Goal: Contribute content: Add original content to the website for others to see

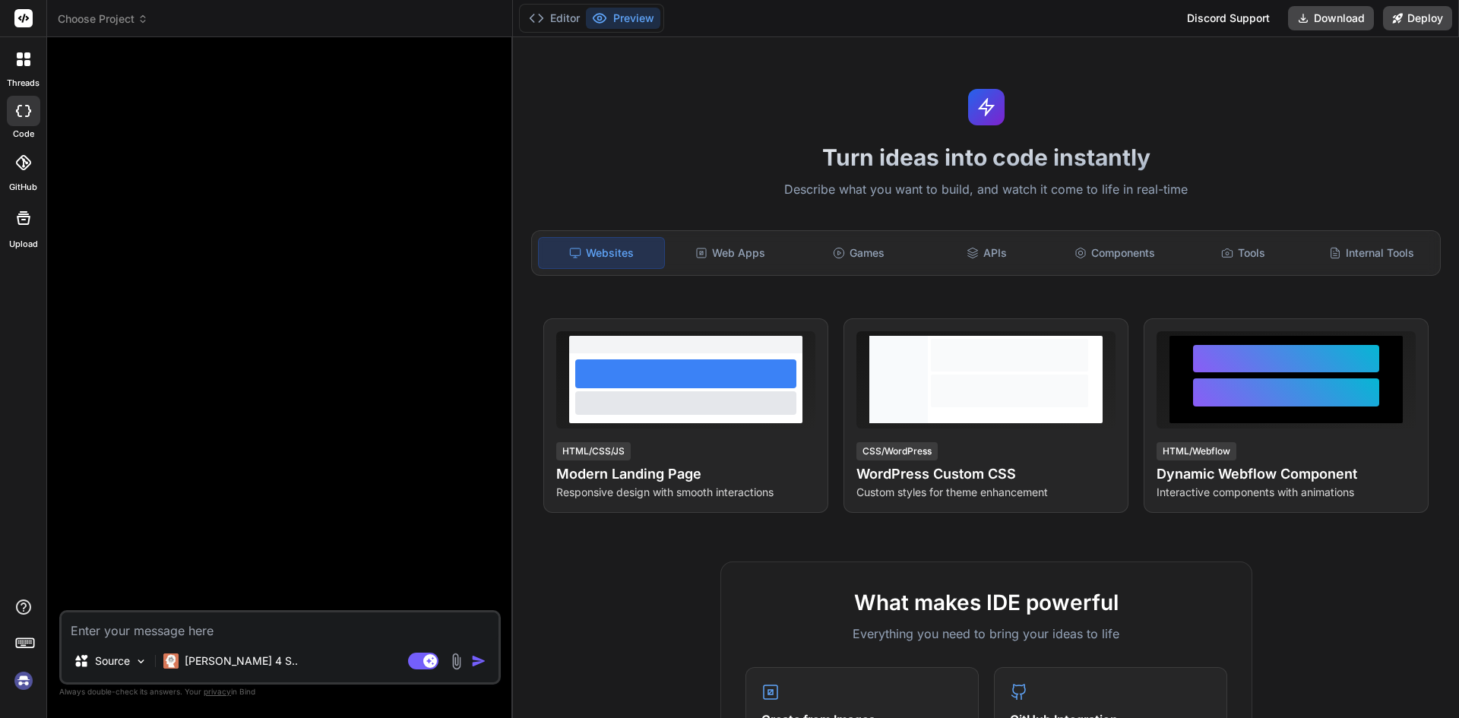
click at [23, 679] on img at bounding box center [24, 681] width 26 height 26
click at [457, 660] on img at bounding box center [456, 661] width 17 height 17
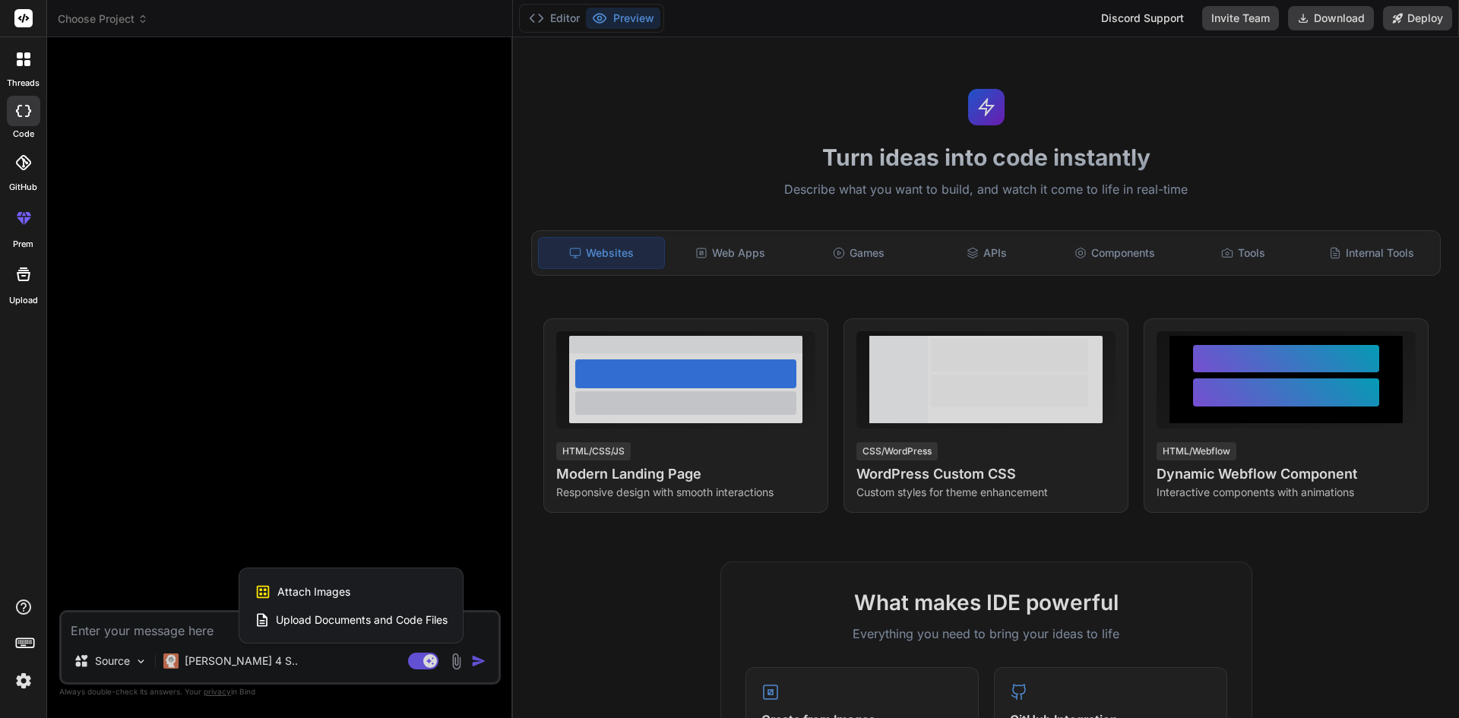
click at [316, 596] on span "Attach Images" at bounding box center [313, 591] width 73 height 15
type textarea "x"
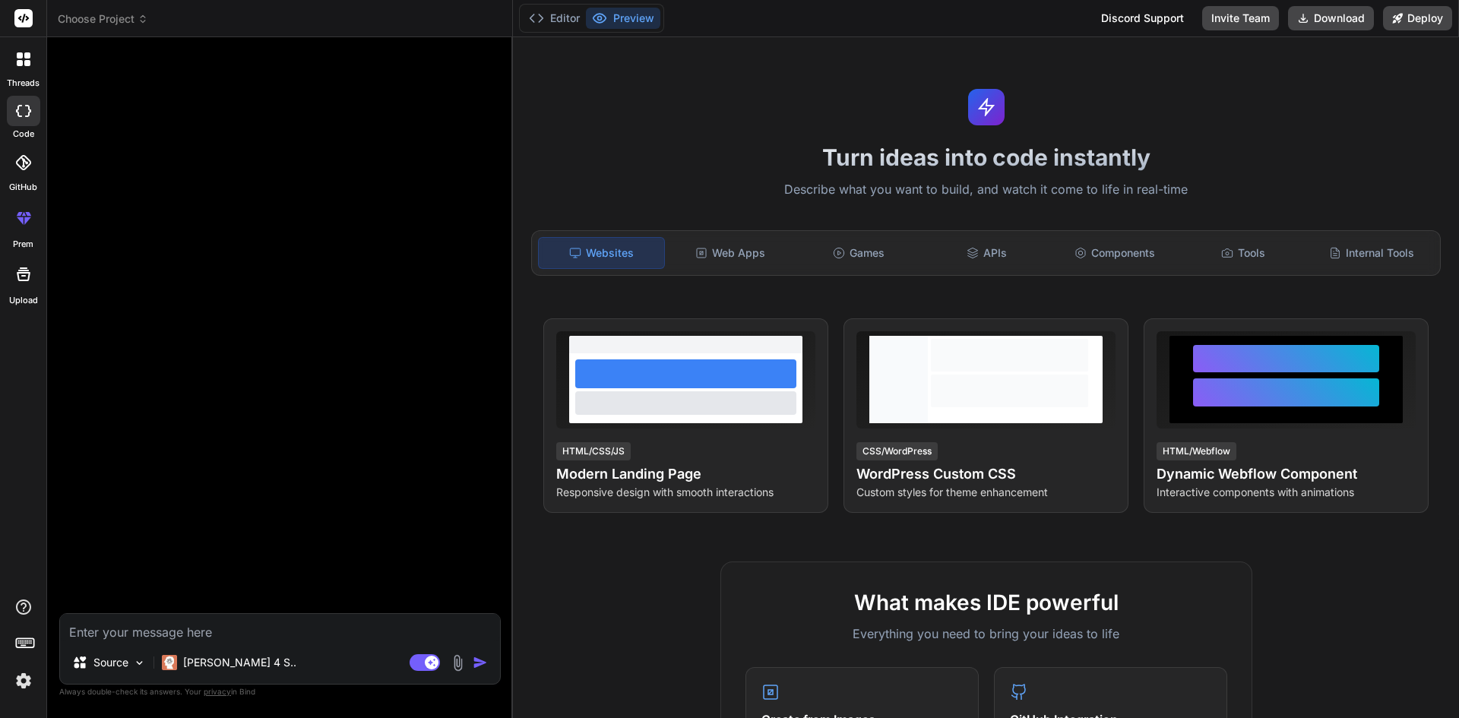
type input "C:\fakepath\G2aX7jvWUAAlYFk.jpg"
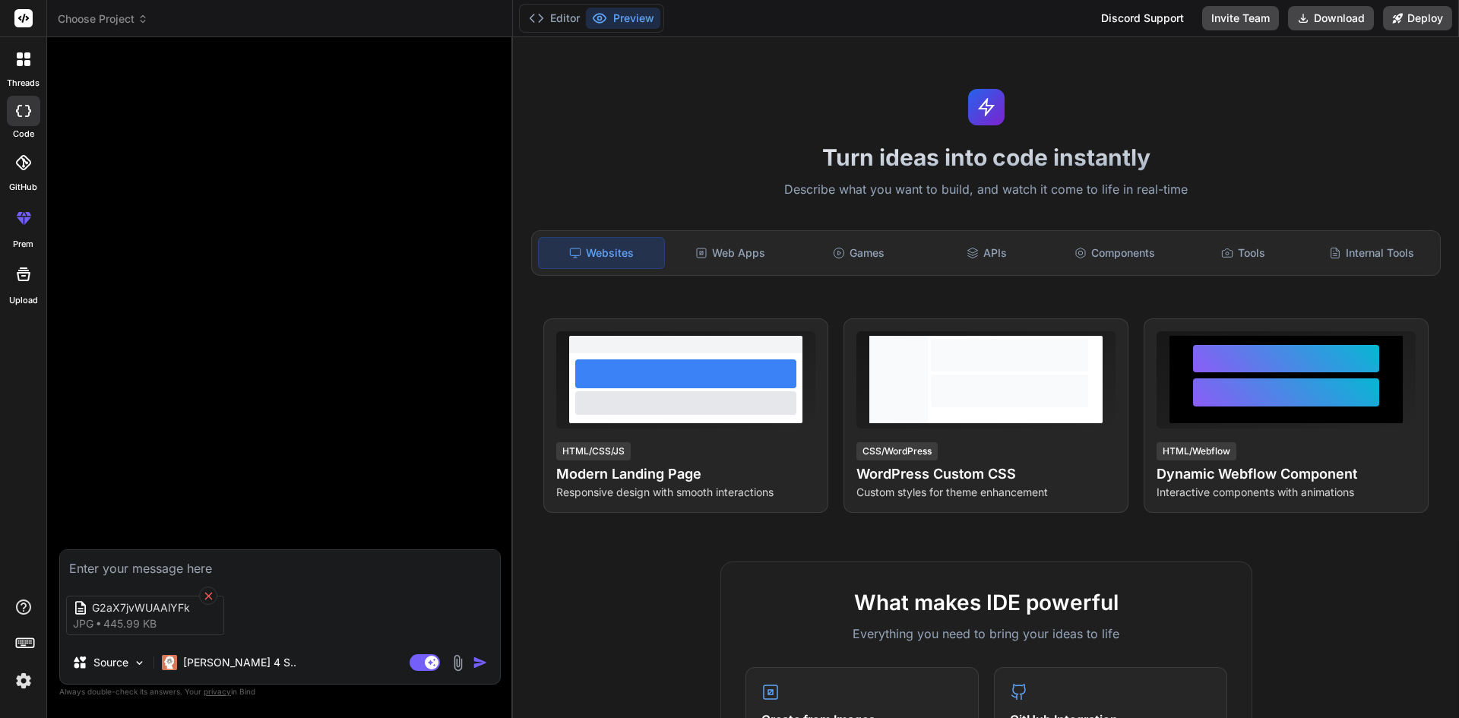
click at [211, 594] on icon at bounding box center [208, 596] width 13 height 13
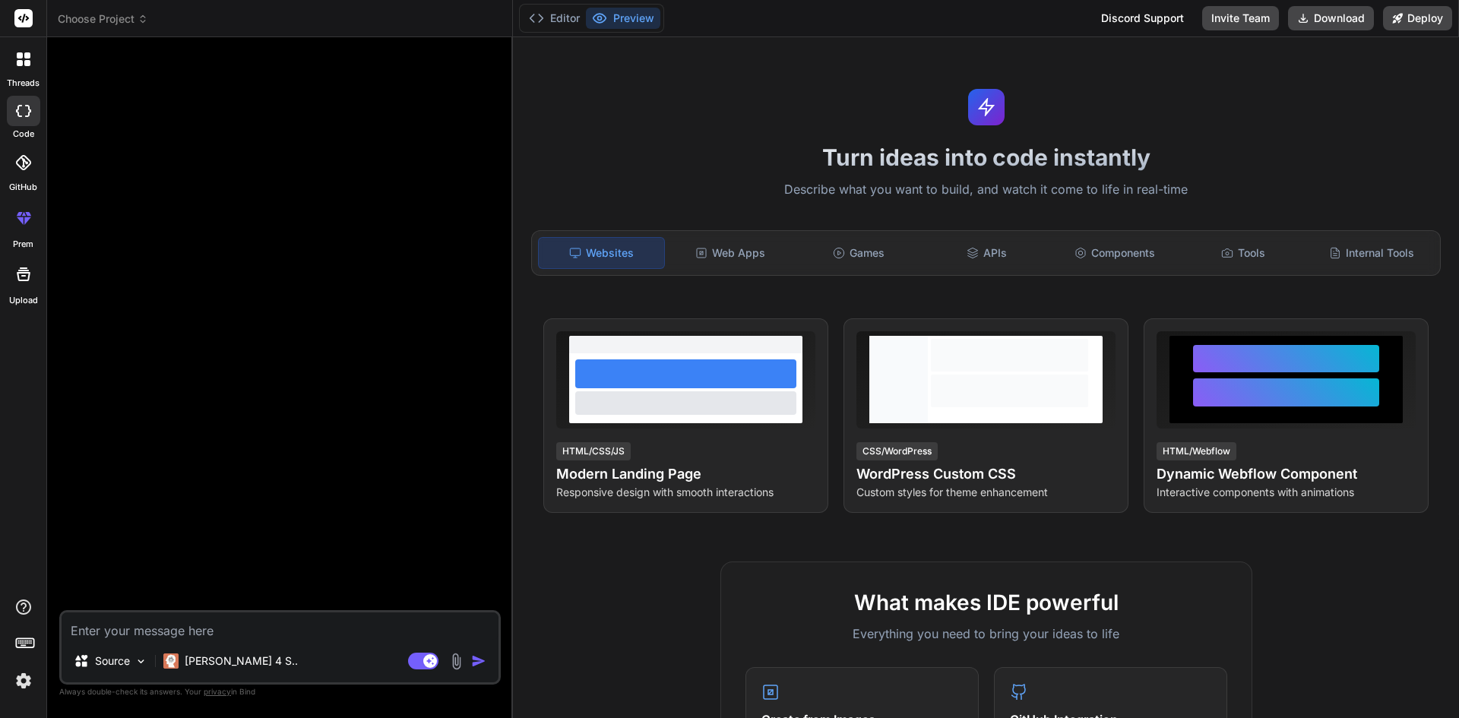
click at [458, 660] on img at bounding box center [456, 661] width 17 height 17
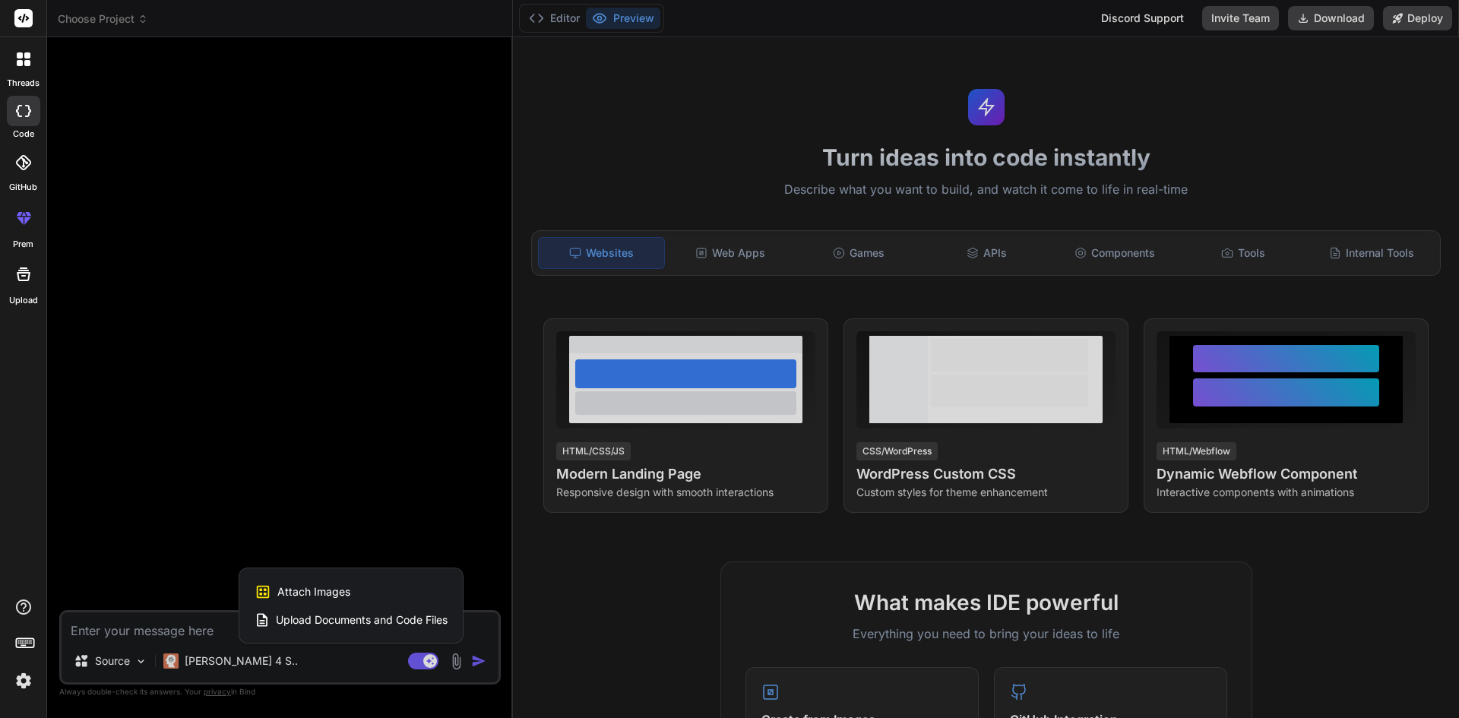
click at [314, 591] on span "Attach Images" at bounding box center [313, 591] width 73 height 15
type textarea "x"
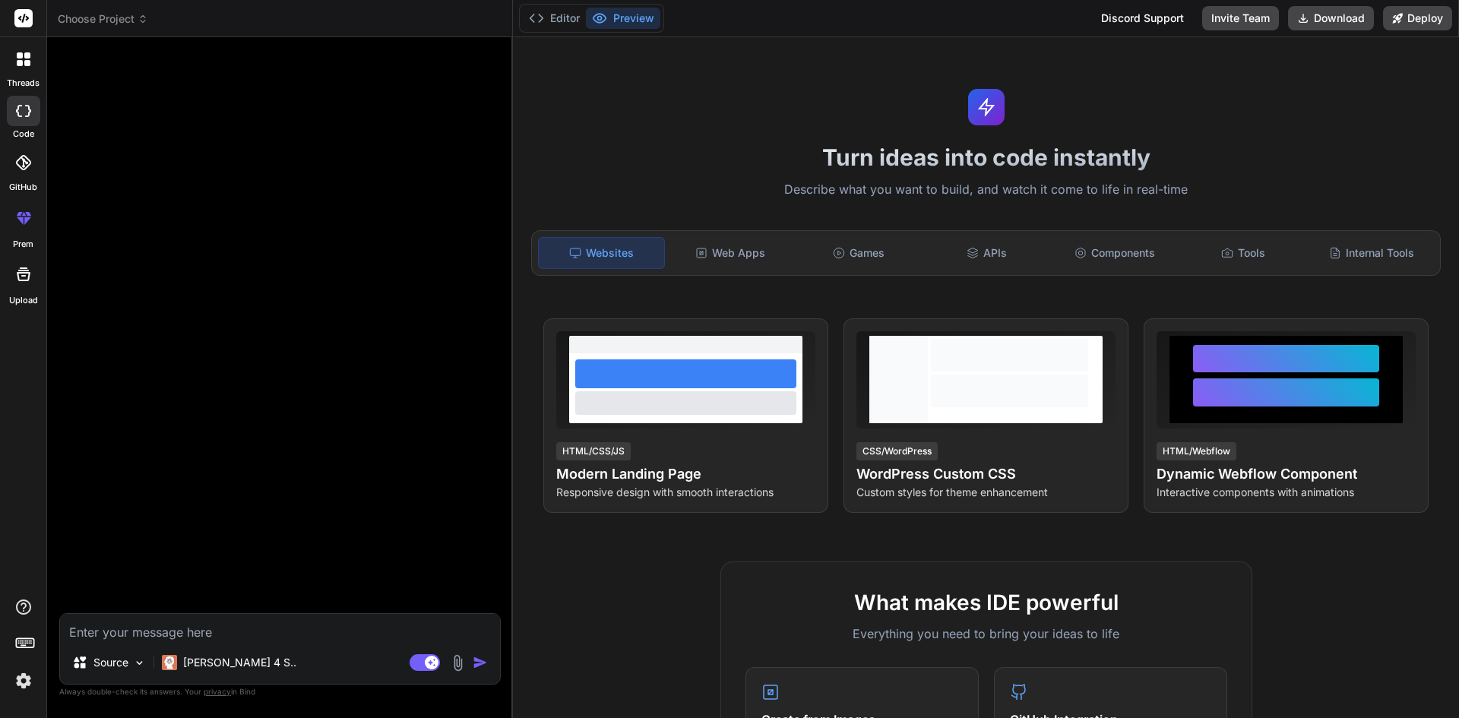
type input "C:\fakepath\original-c9cc16ee5060cc32771e0f8082d6bbd5.webp"
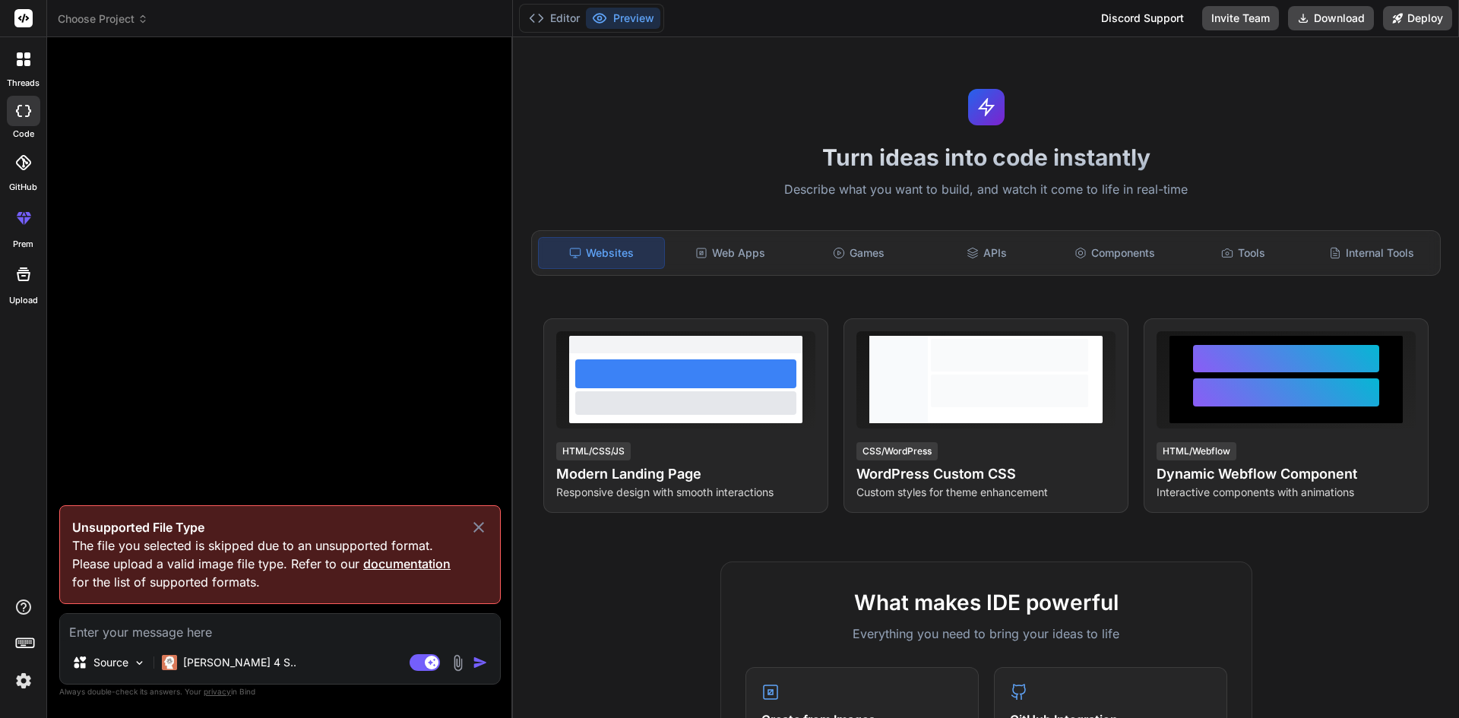
click at [477, 523] on icon at bounding box center [479, 527] width 18 height 18
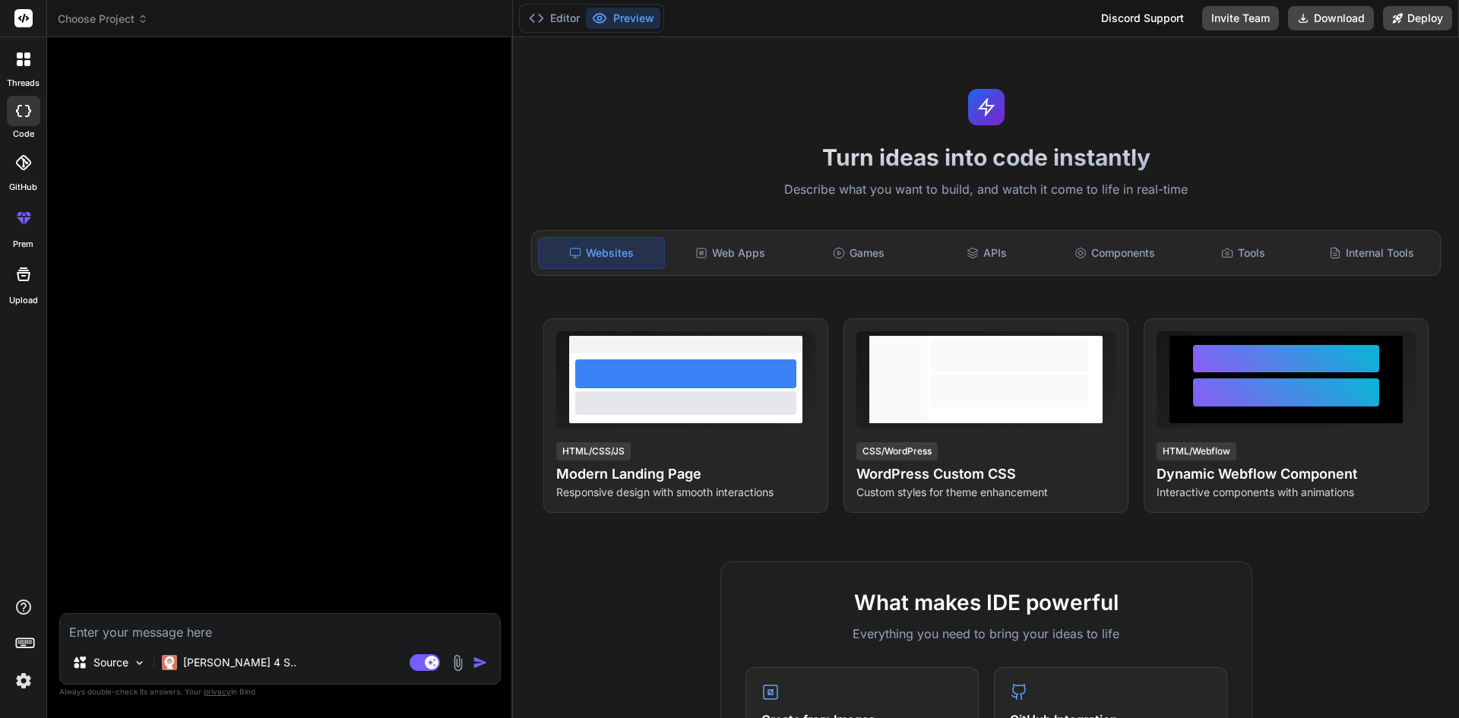
click at [452, 657] on img at bounding box center [457, 662] width 17 height 17
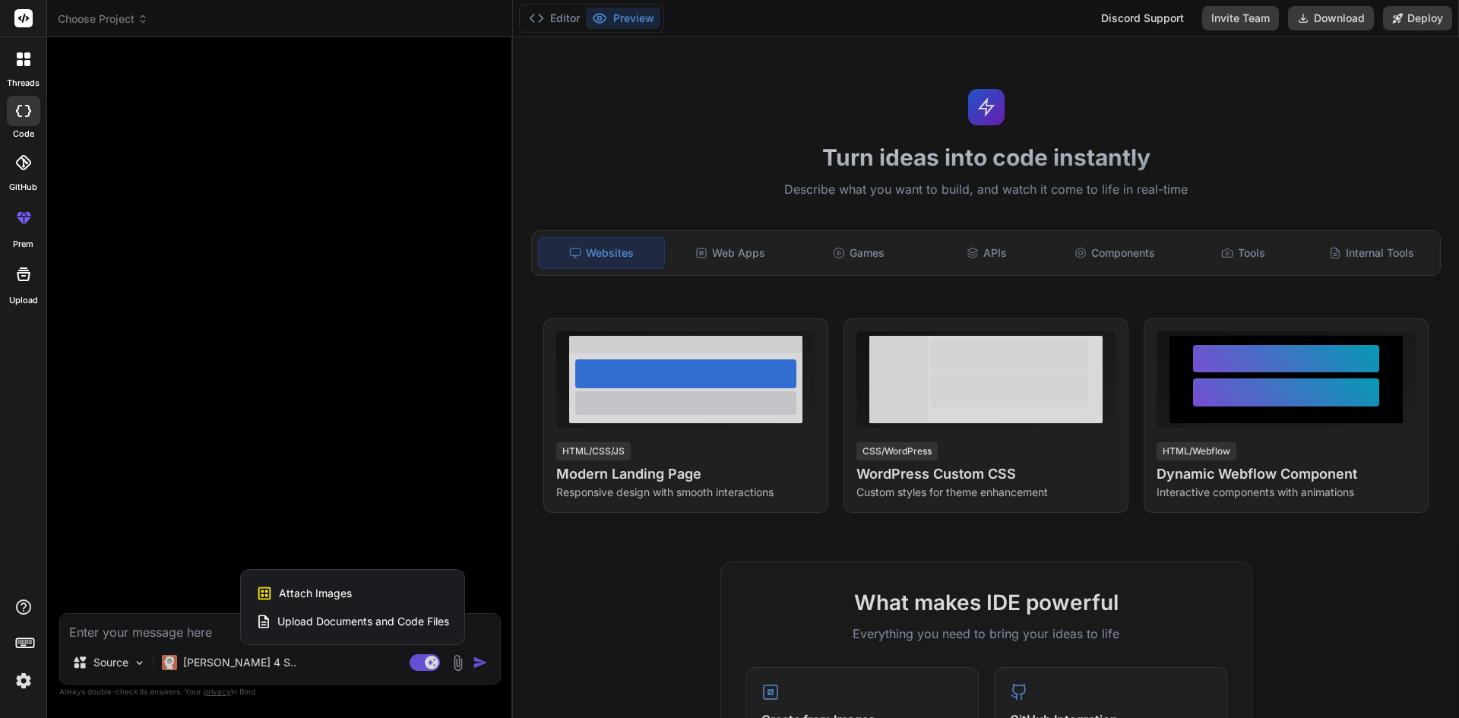
click at [314, 591] on span "Attach Images" at bounding box center [315, 593] width 73 height 15
type textarea "x"
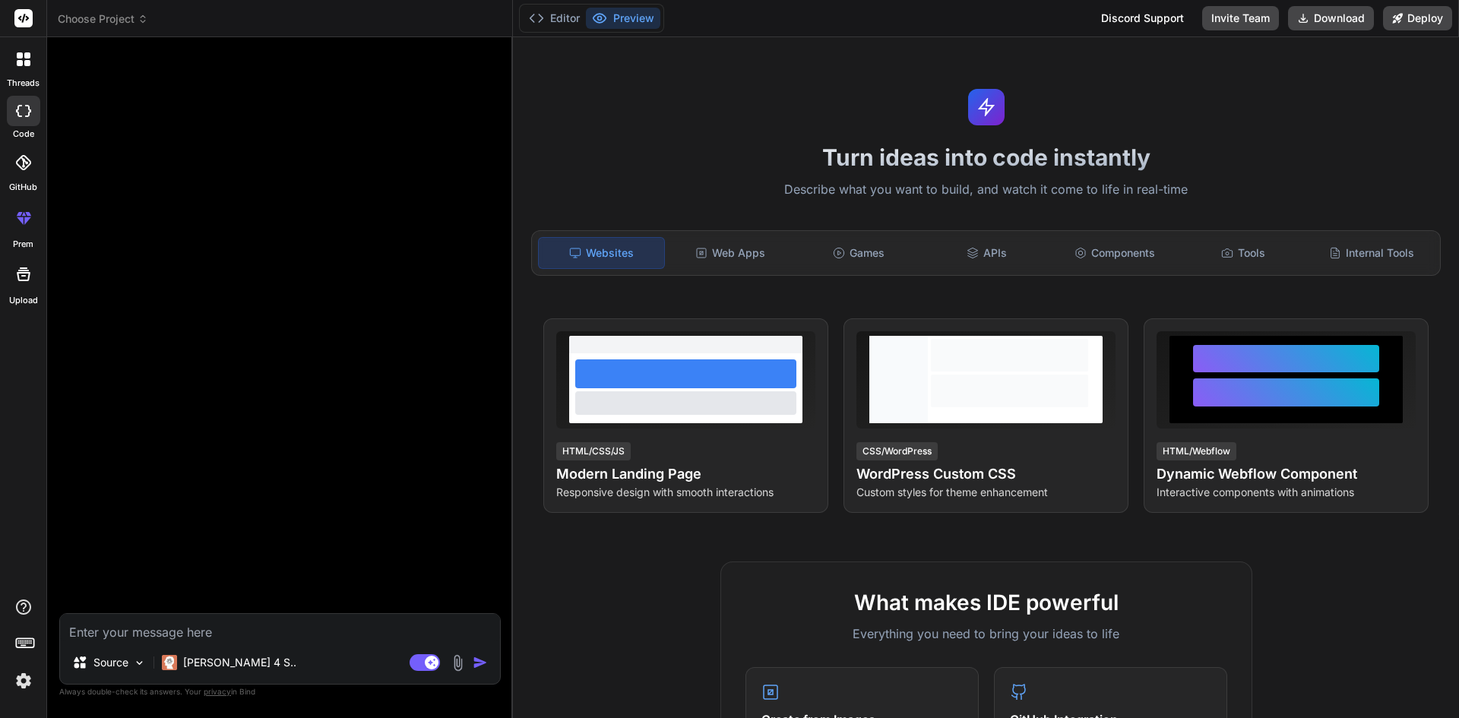
type input "C:\fakepath\tinywow_original-c9cc16ee5060cc32771e0f8082d6bbd5_84978797.jpg"
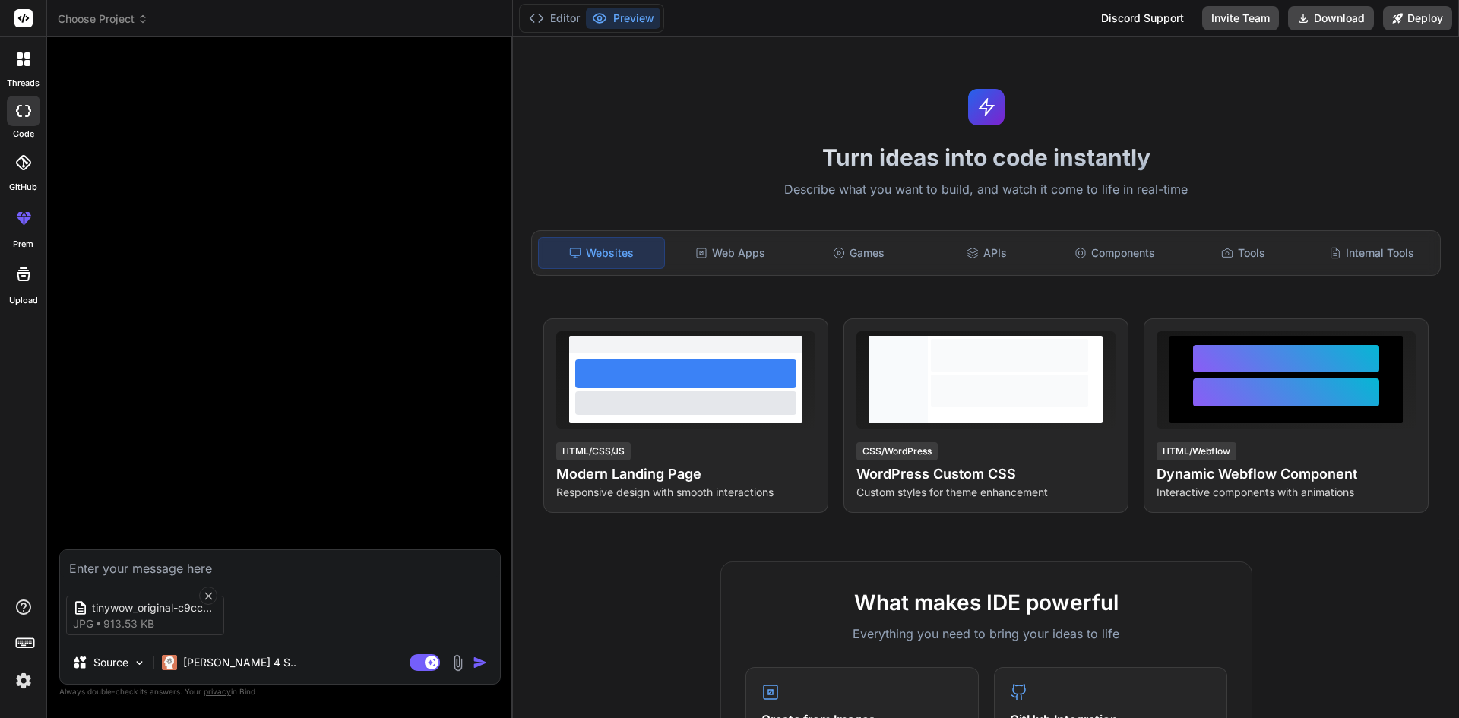
type textarea "x"
click at [94, 565] on textarea at bounding box center [280, 563] width 440 height 27
type textarea "g"
type textarea "x"
type textarea "ge"
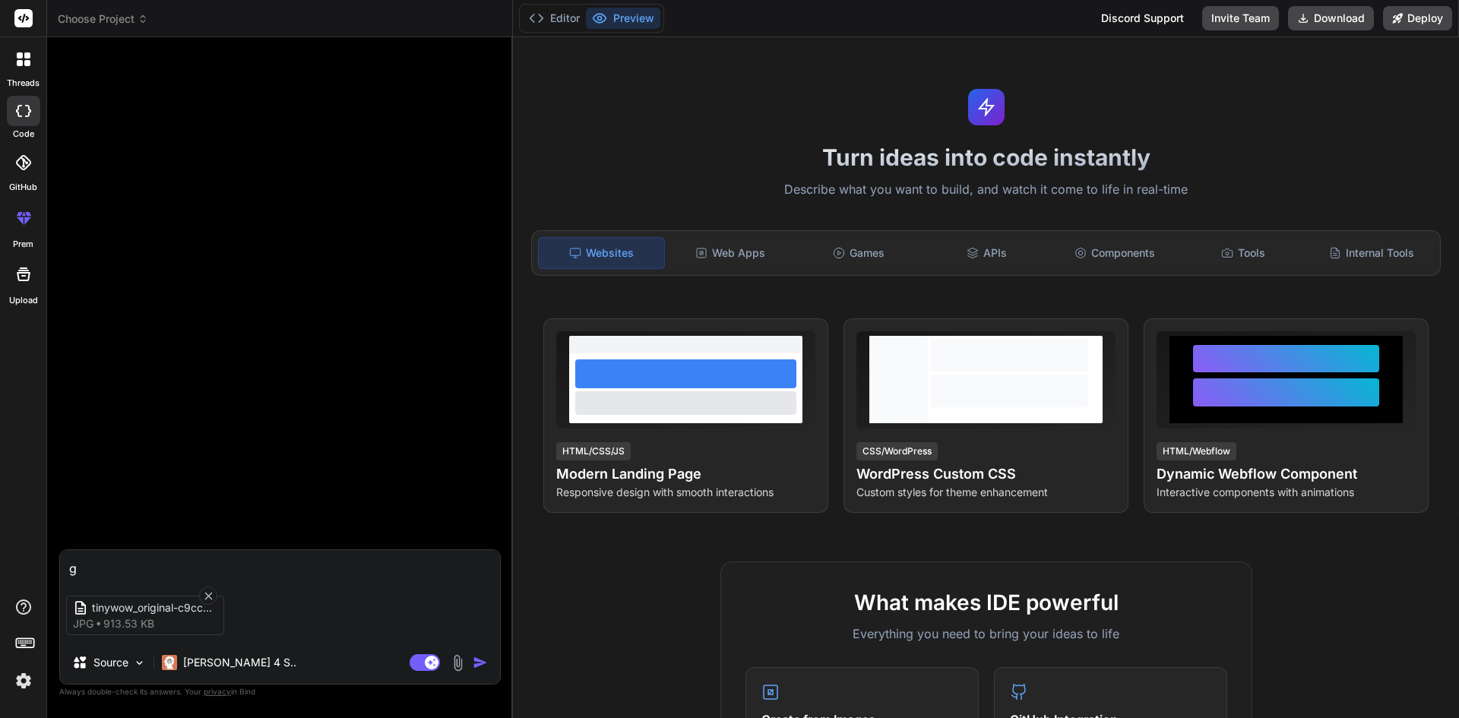
type textarea "x"
type textarea "gen"
type textarea "x"
type textarea "gene"
type textarea "x"
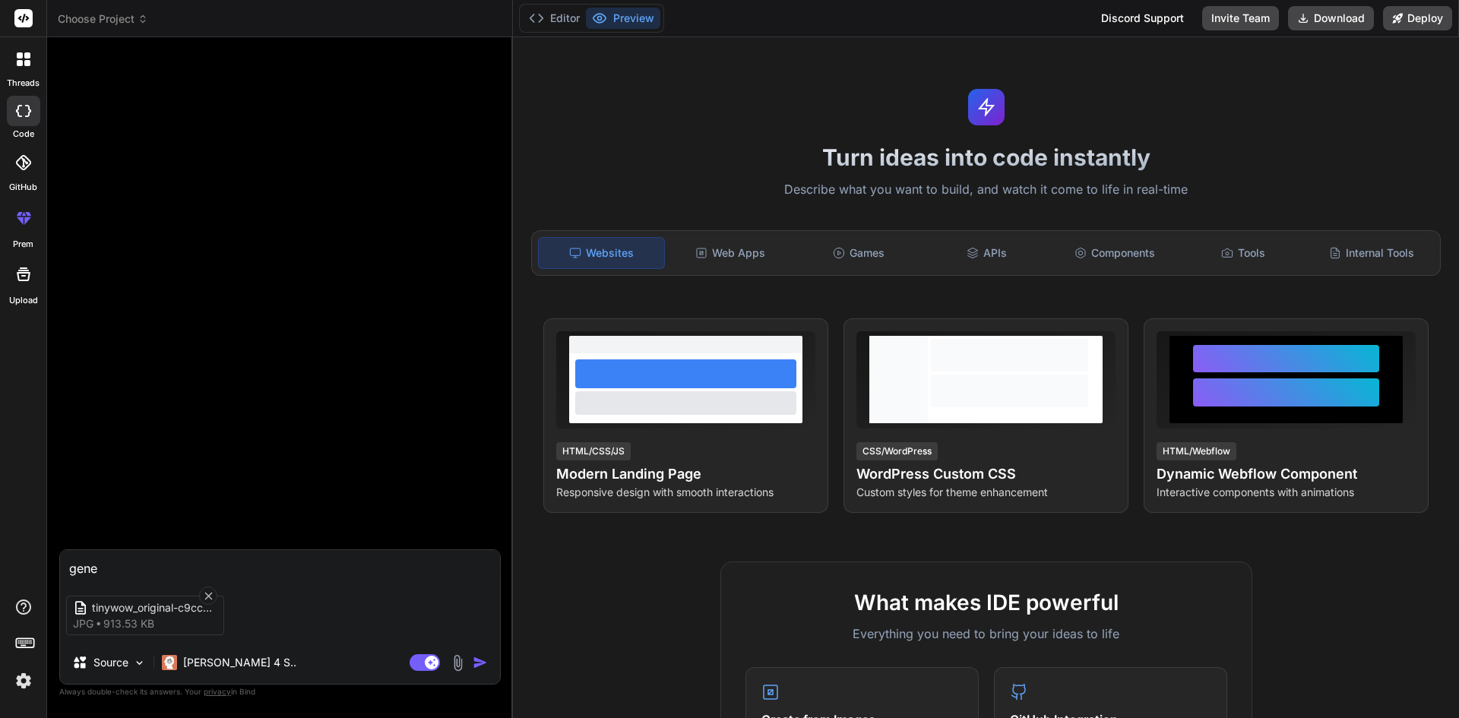
type textarea "gener"
type textarea "x"
type textarea "genera"
type textarea "x"
type textarea "generat"
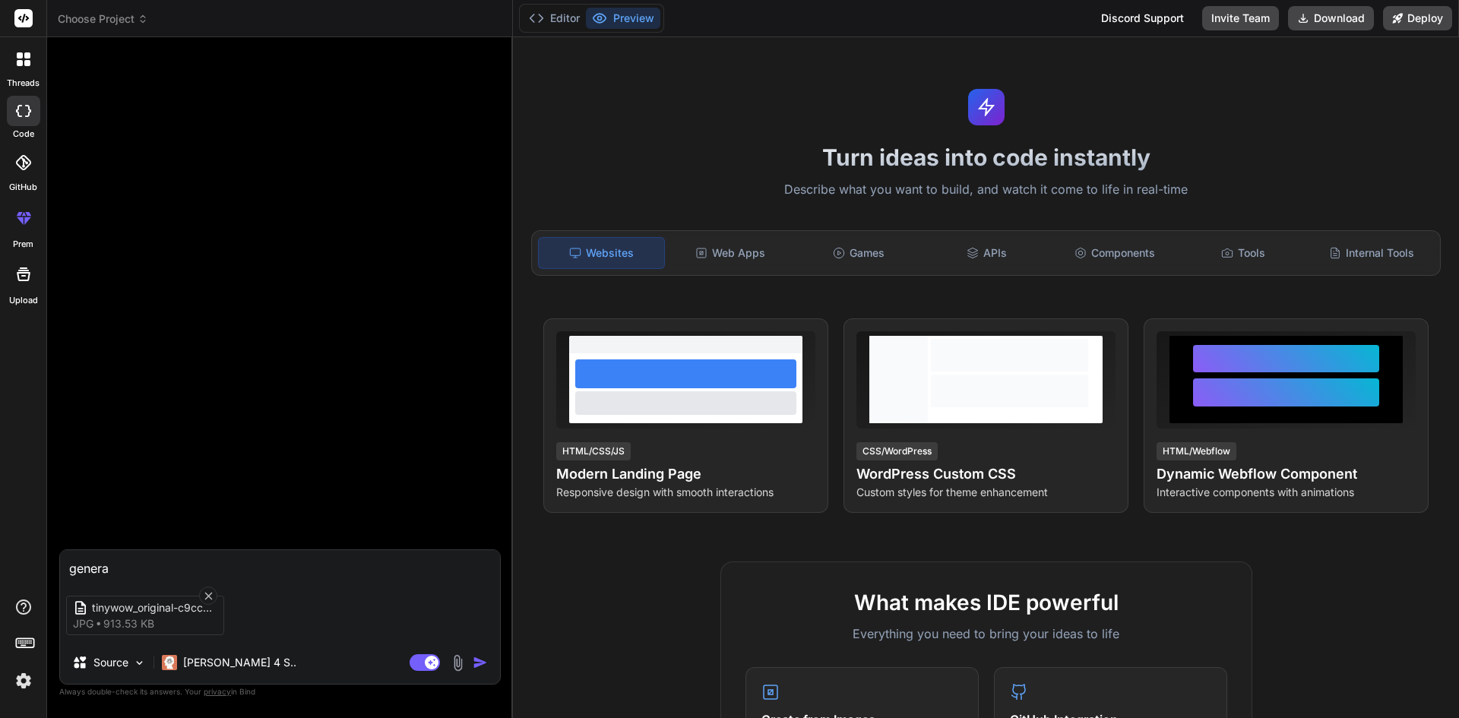
type textarea "x"
type textarea "generate"
type textarea "x"
type textarea "generate"
type textarea "x"
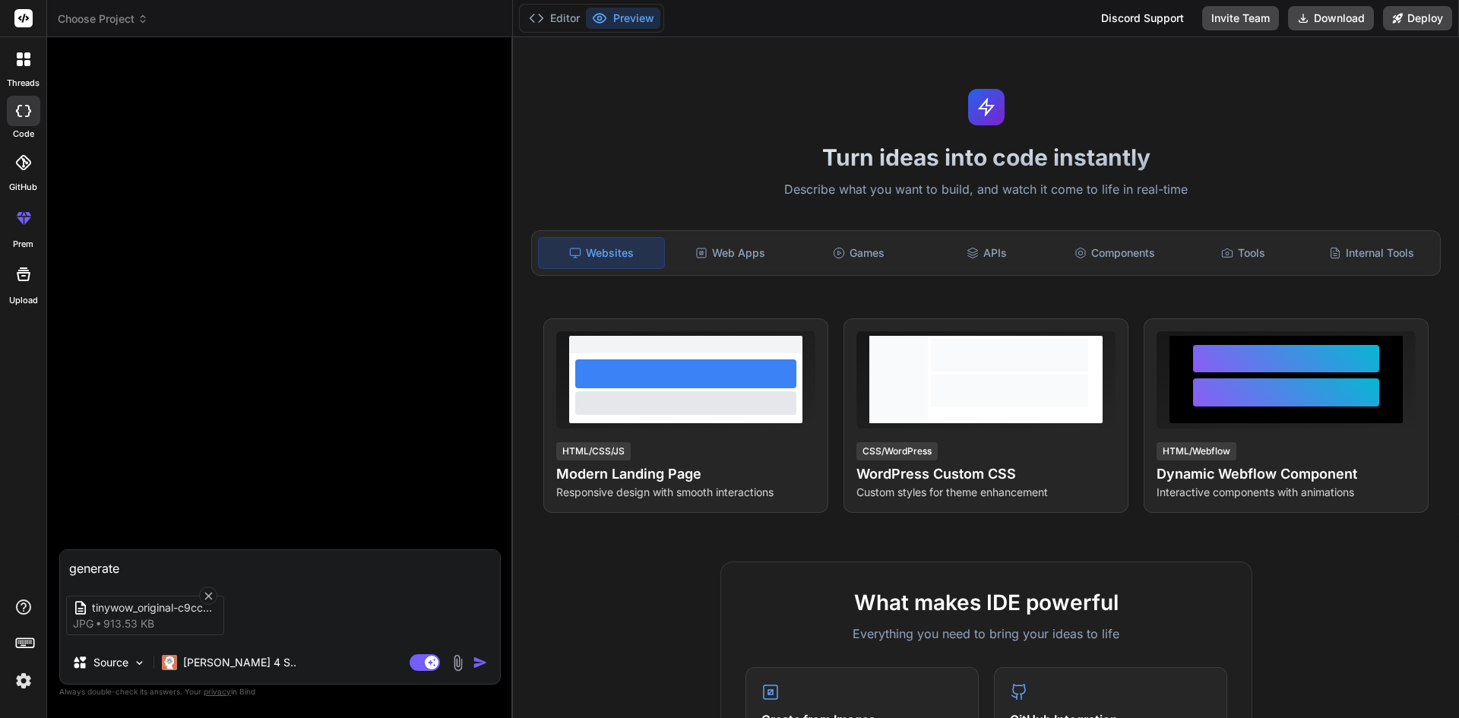
type textarea "generate"
type textarea "x"
type textarea "generat"
type textarea "x"
type textarea "genera"
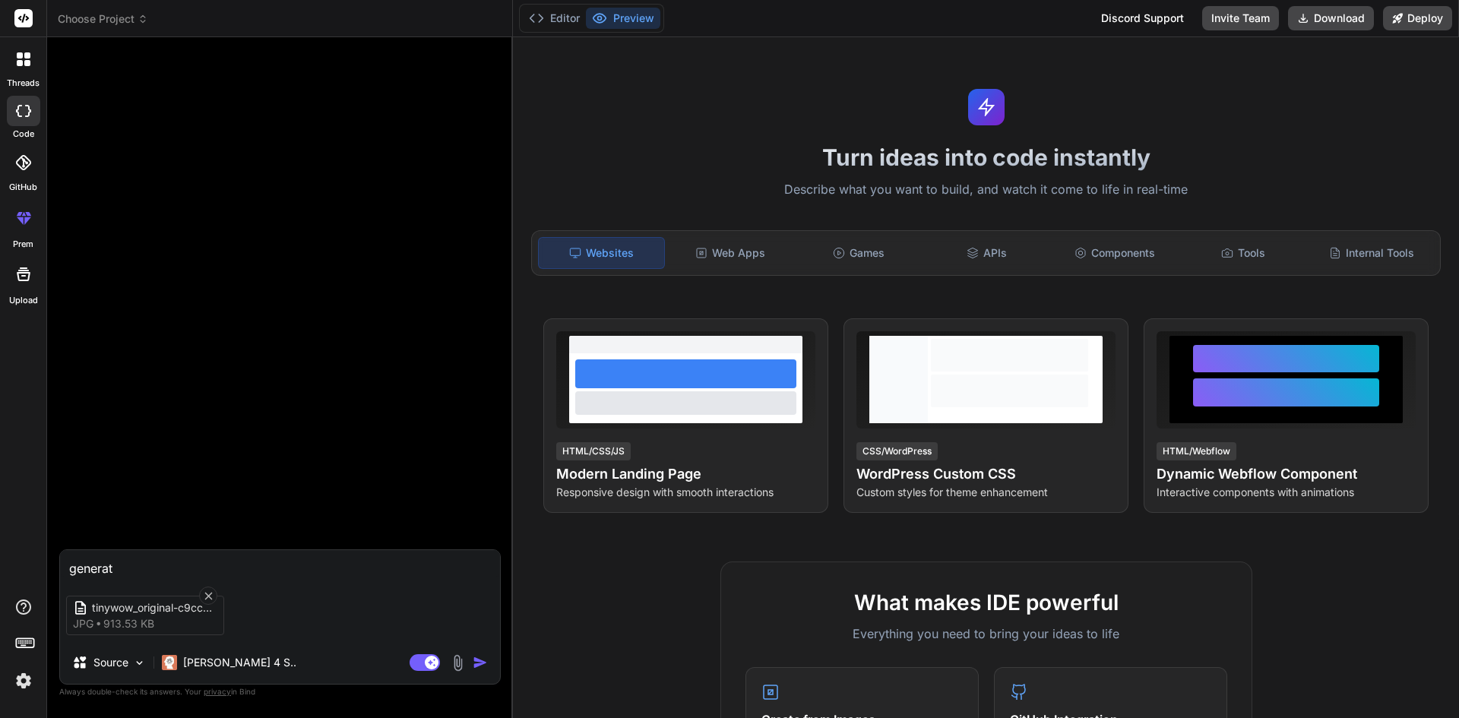
type textarea "x"
type textarea "gener"
type textarea "x"
type textarea "gene"
type textarea "x"
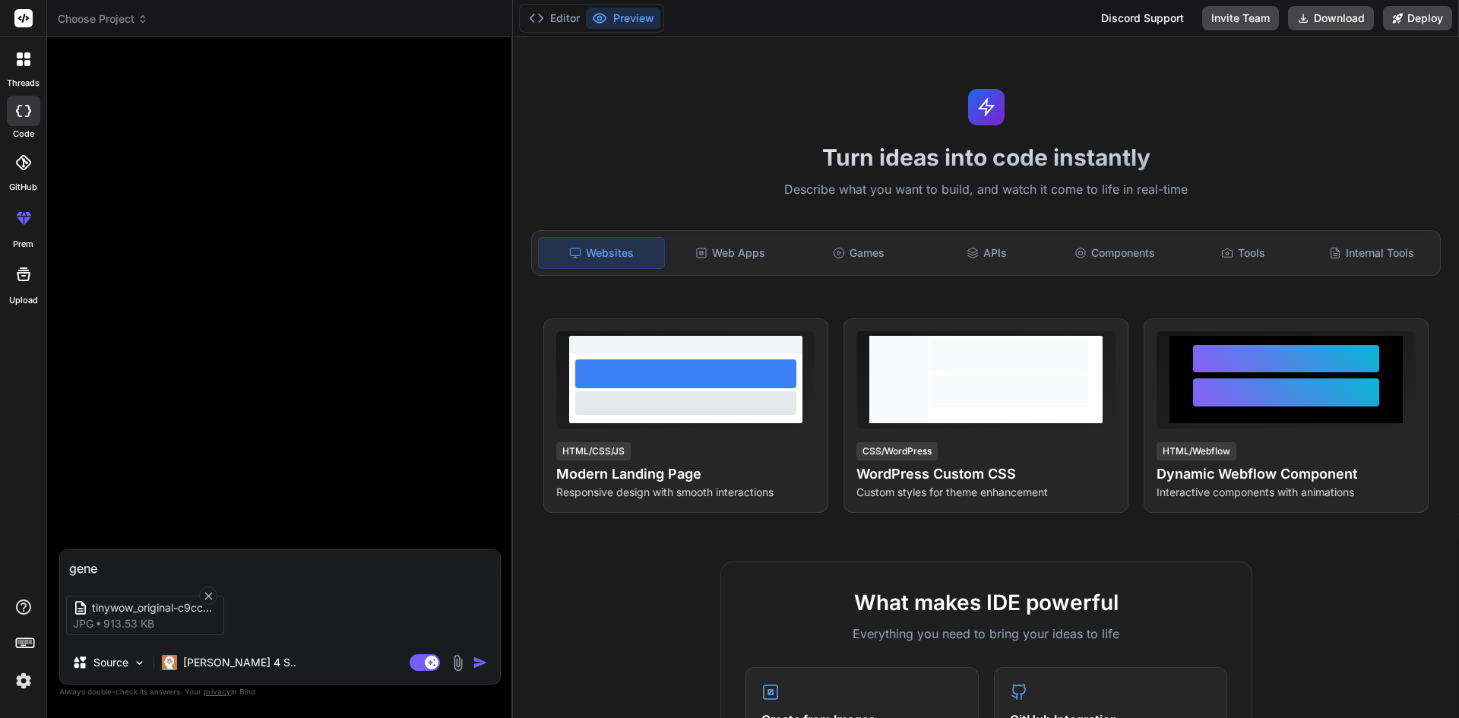
type textarea "gen"
type textarea "x"
type textarea "ge"
type textarea "x"
type textarea "gen"
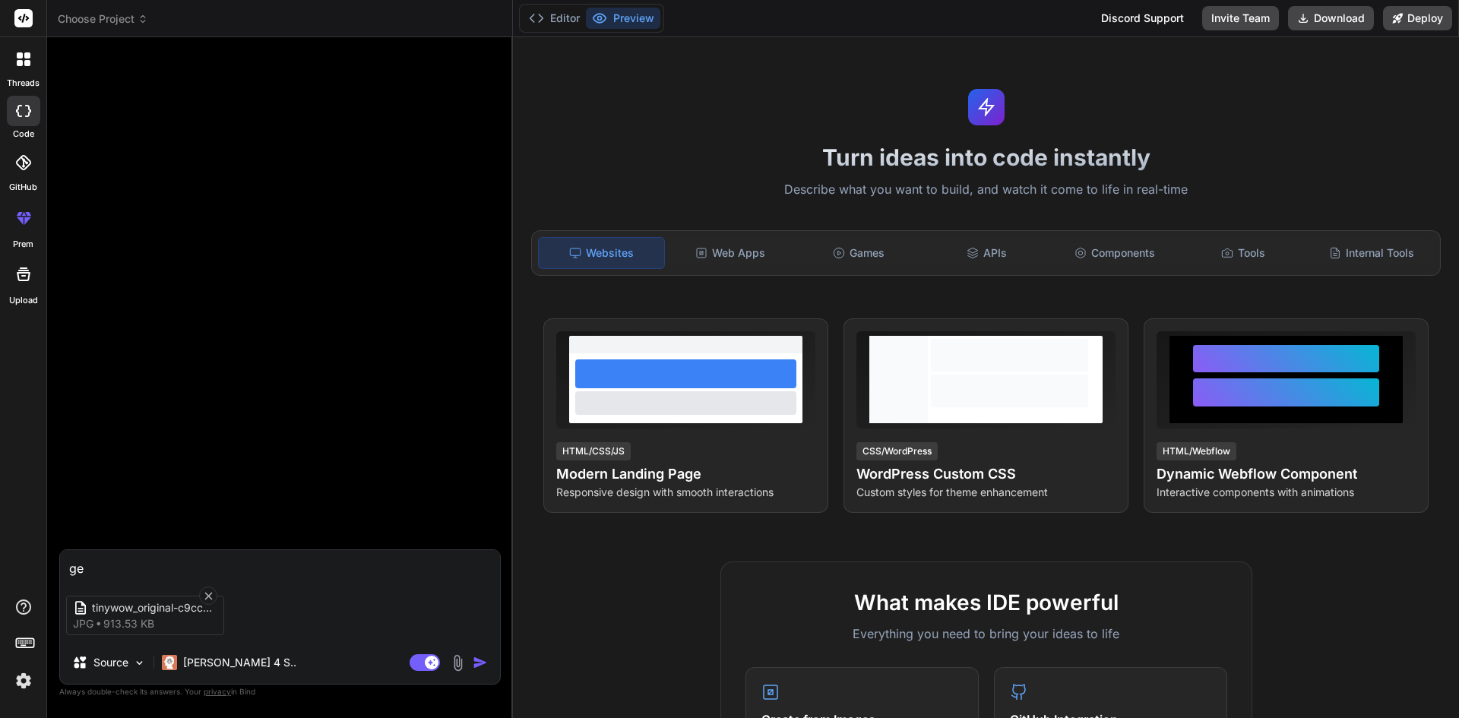
type textarea "x"
type textarea "gene"
type textarea "x"
type textarea "gener"
type textarea "x"
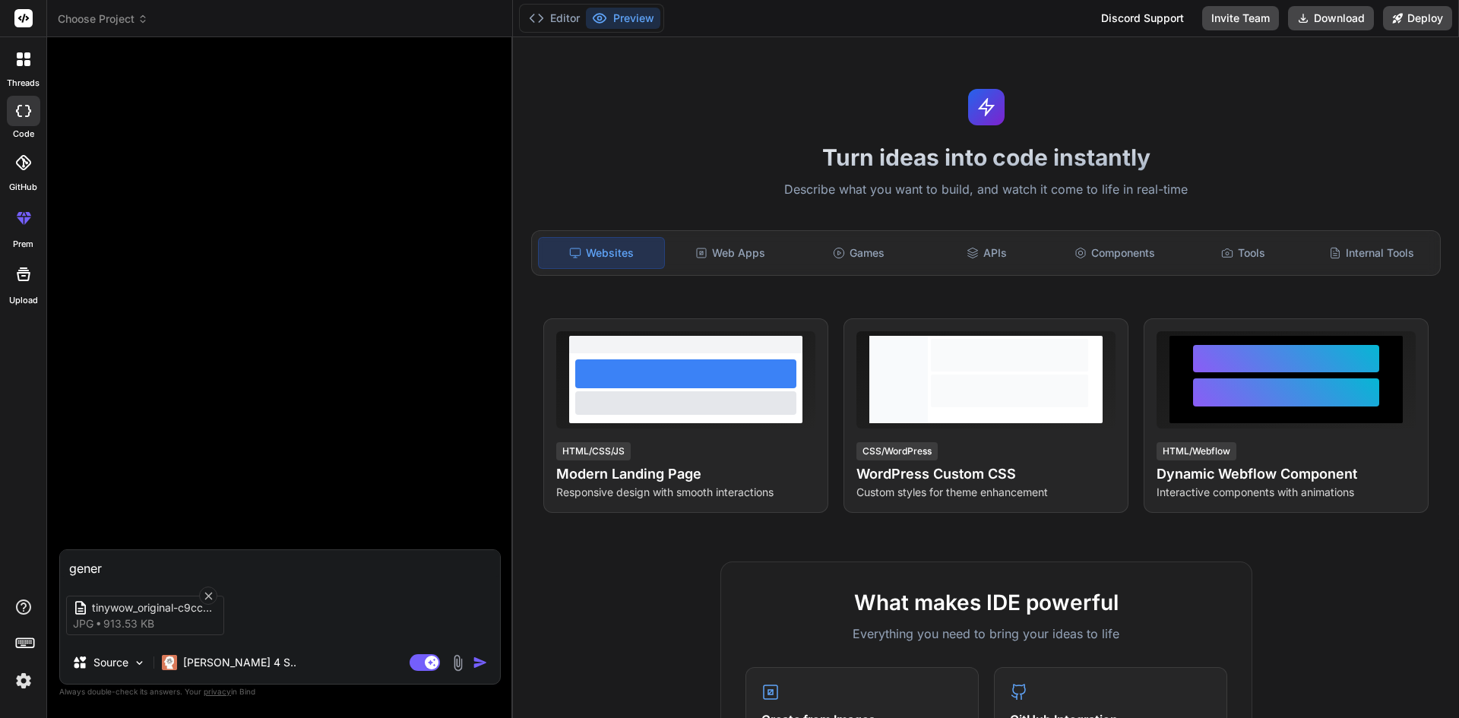
type textarea "genera"
type textarea "x"
type textarea "generat"
type textarea "x"
type textarea "generate"
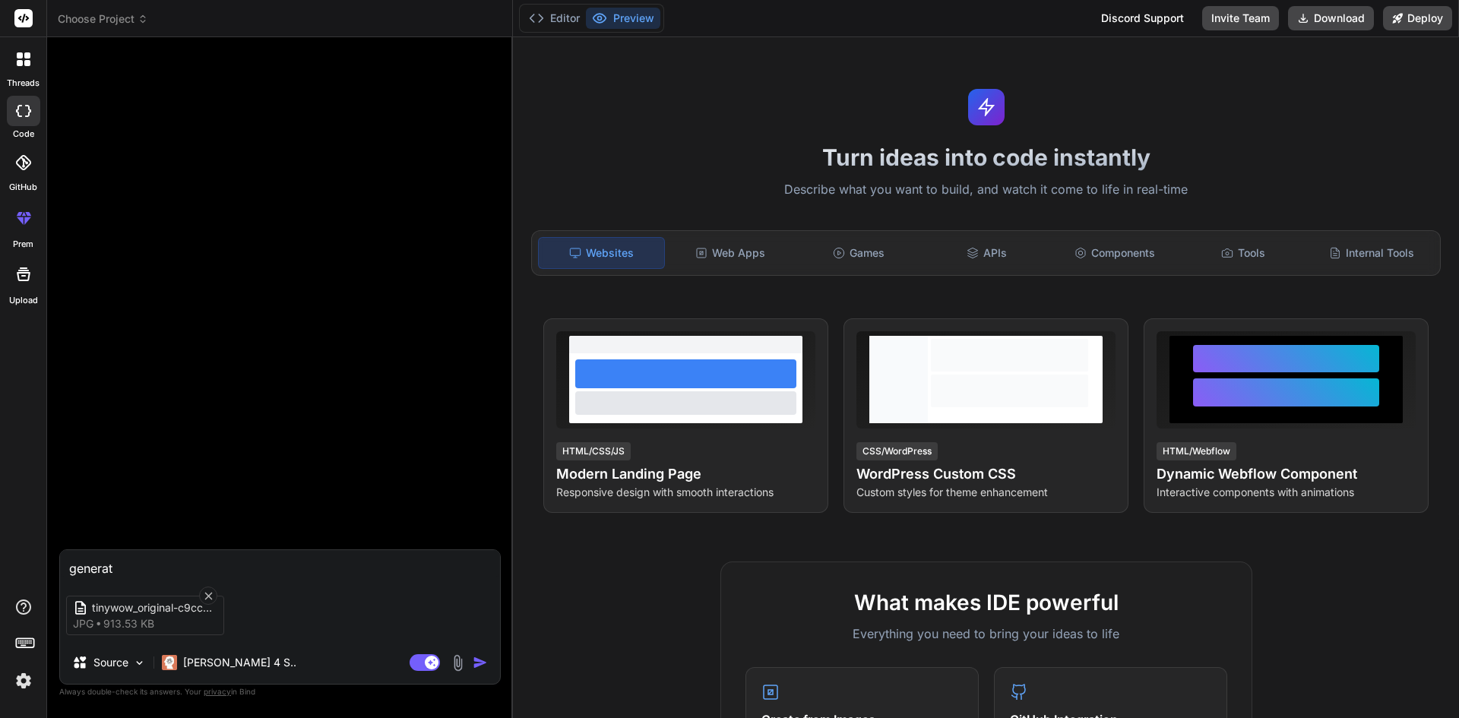
type textarea "x"
type textarea "generate"
type textarea "x"
type textarea "generate a"
type textarea "x"
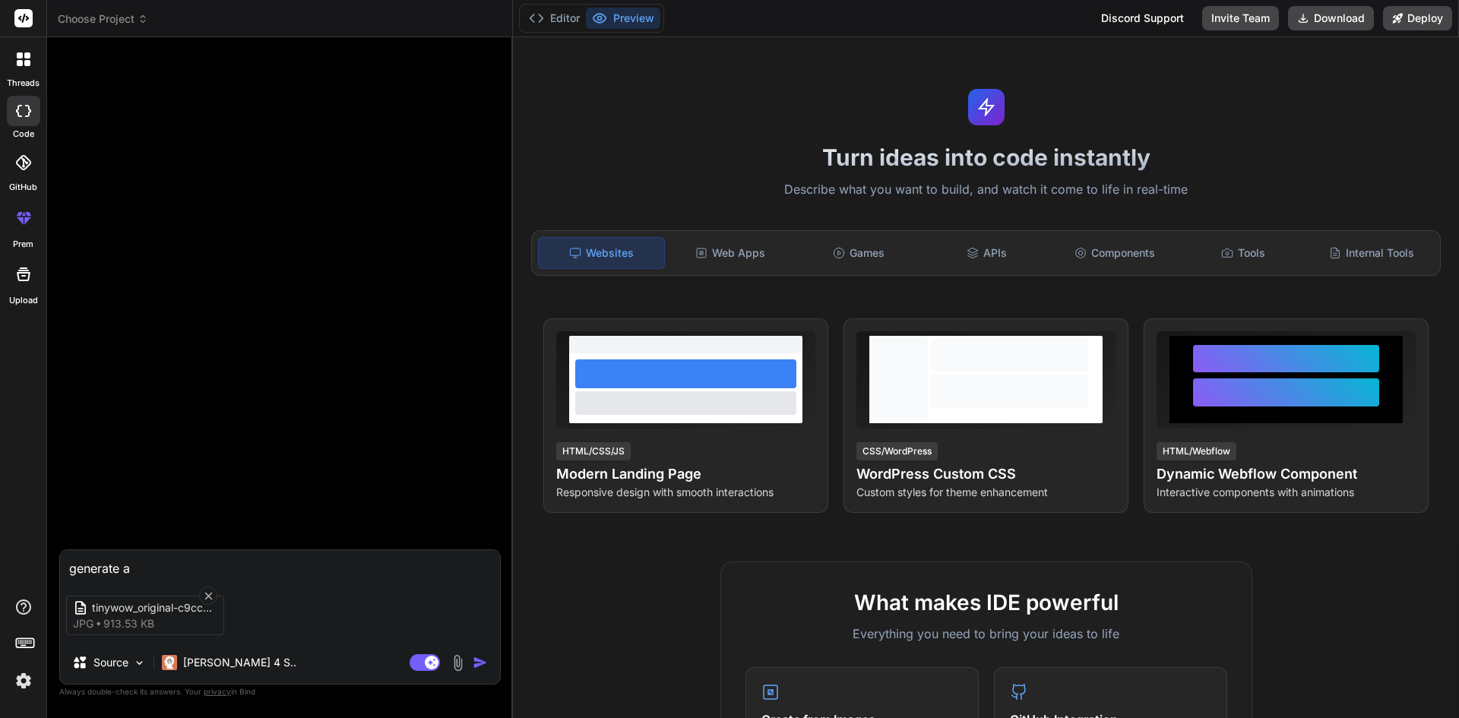
type textarea "generate a"
type textarea "x"
type textarea "generate a w"
type textarea "x"
type textarea "generate a we"
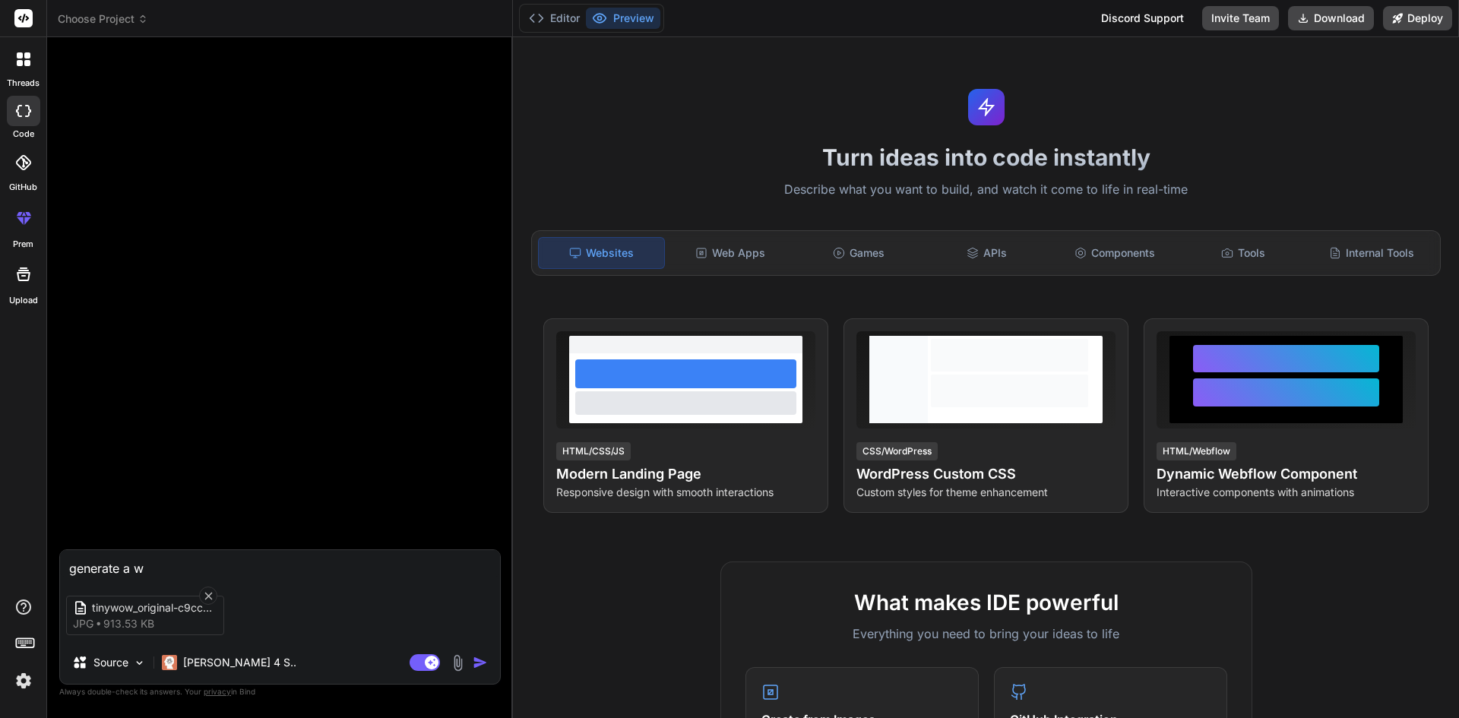
type textarea "x"
type textarea "generate a web"
type textarea "x"
type textarea "generate a webs"
type textarea "x"
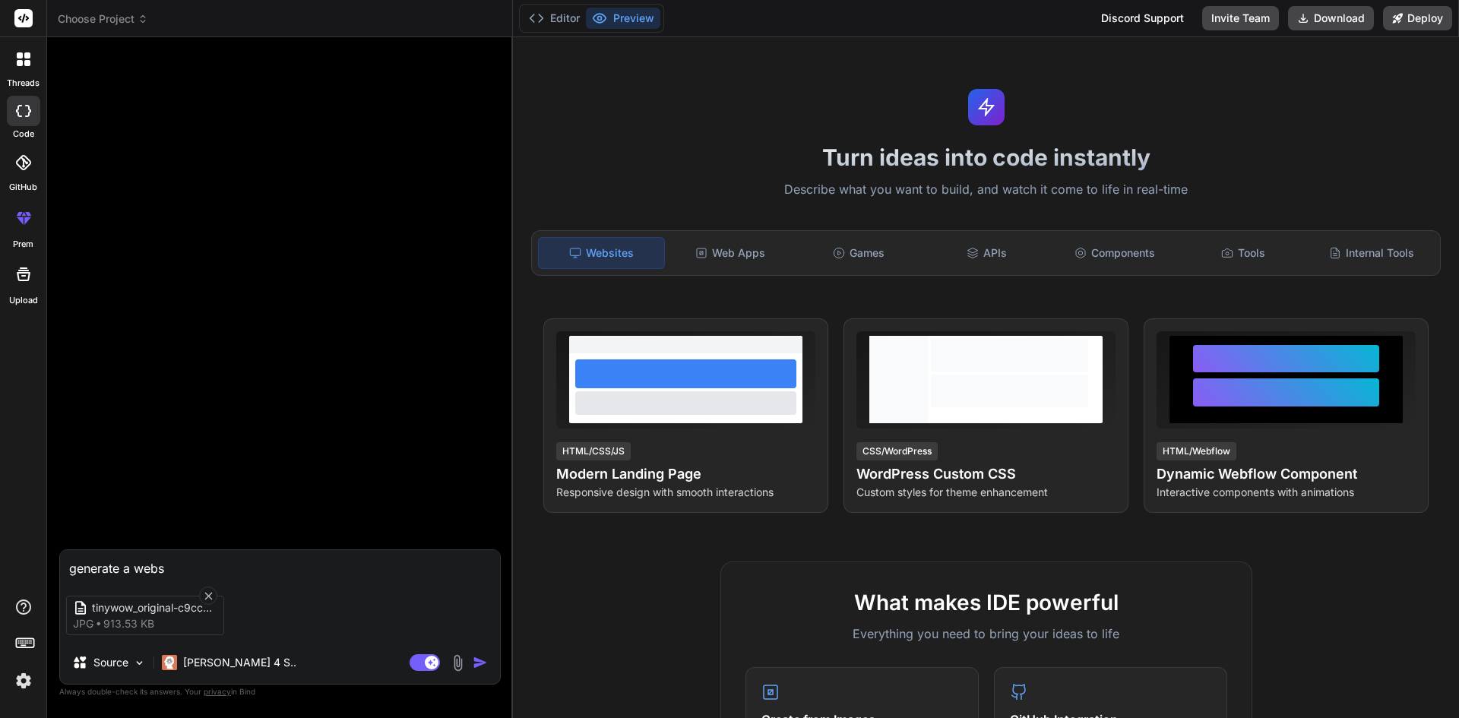
type textarea "generate a websi"
type textarea "x"
type textarea "generate a websit"
type textarea "x"
type textarea "generate a website"
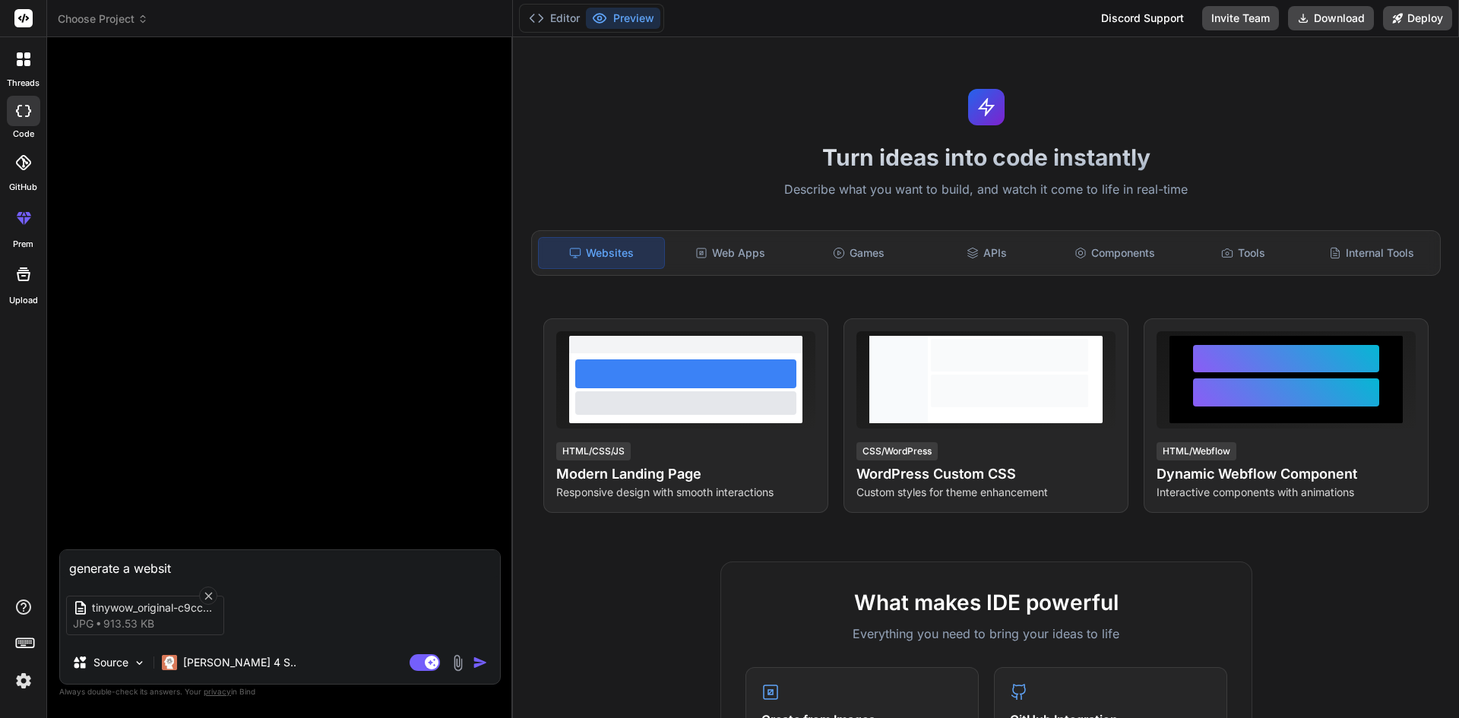
type textarea "x"
type textarea "generate a website"
type textarea "x"
type textarea "generate a website u"
type textarea "x"
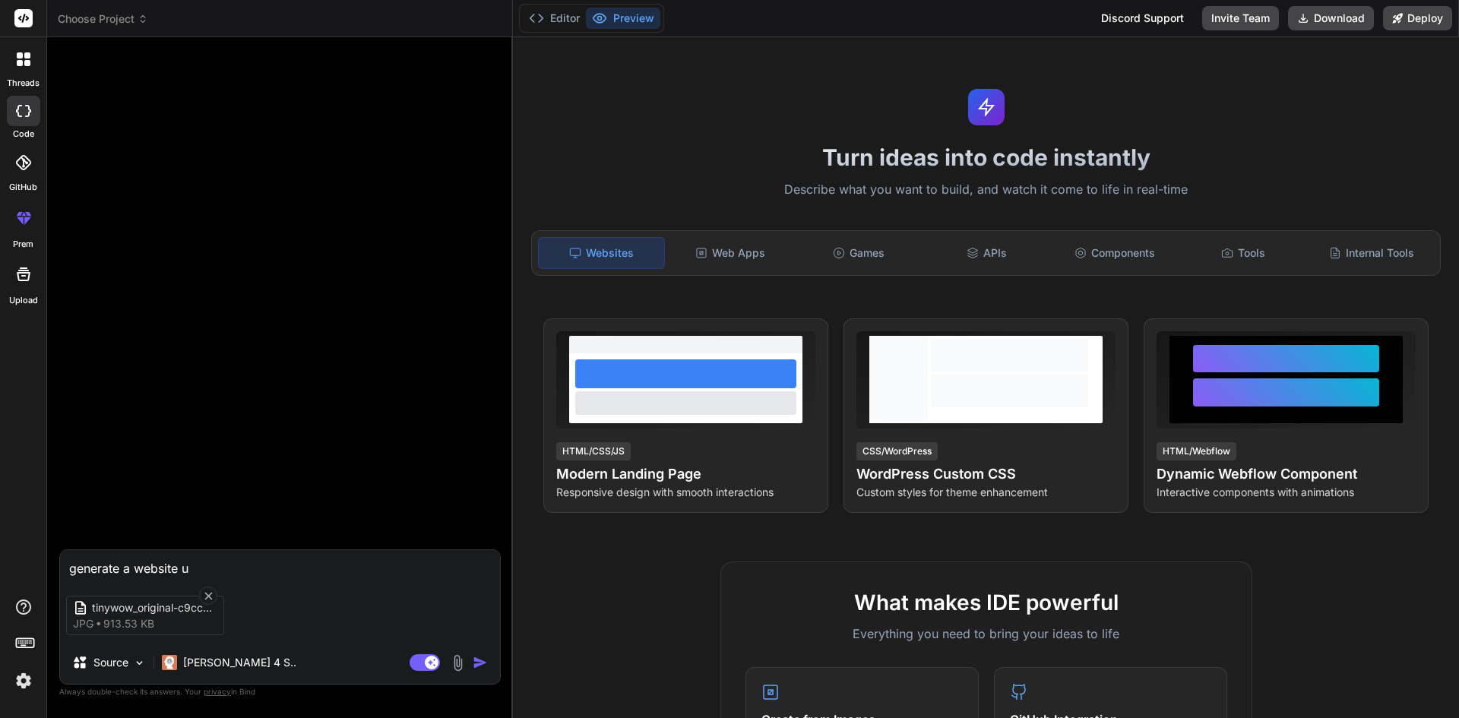
type textarea "generate a website us"
type textarea "x"
type textarea "generate a website usi"
type textarea "x"
type textarea "generate a website usin"
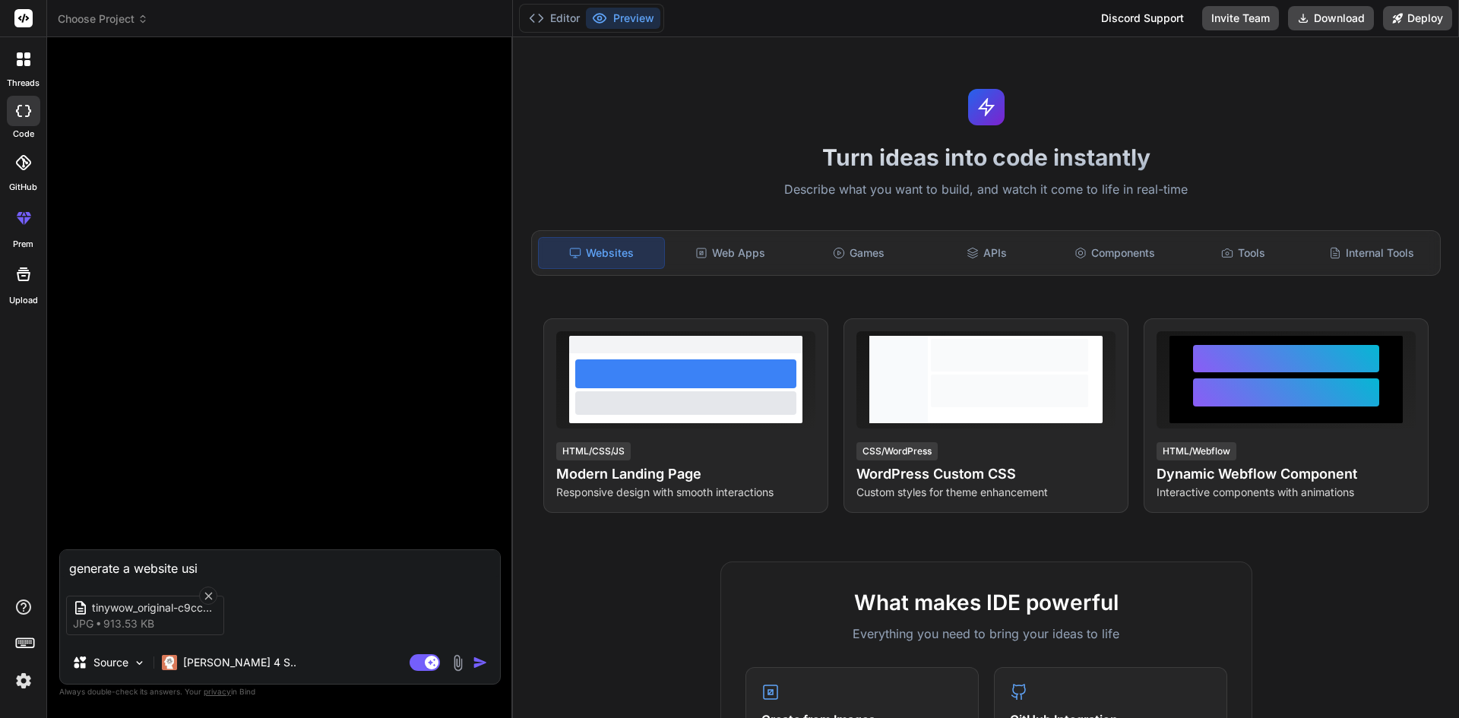
type textarea "x"
type textarea "generate a website using"
type textarea "x"
type textarea "generate a website using"
type textarea "x"
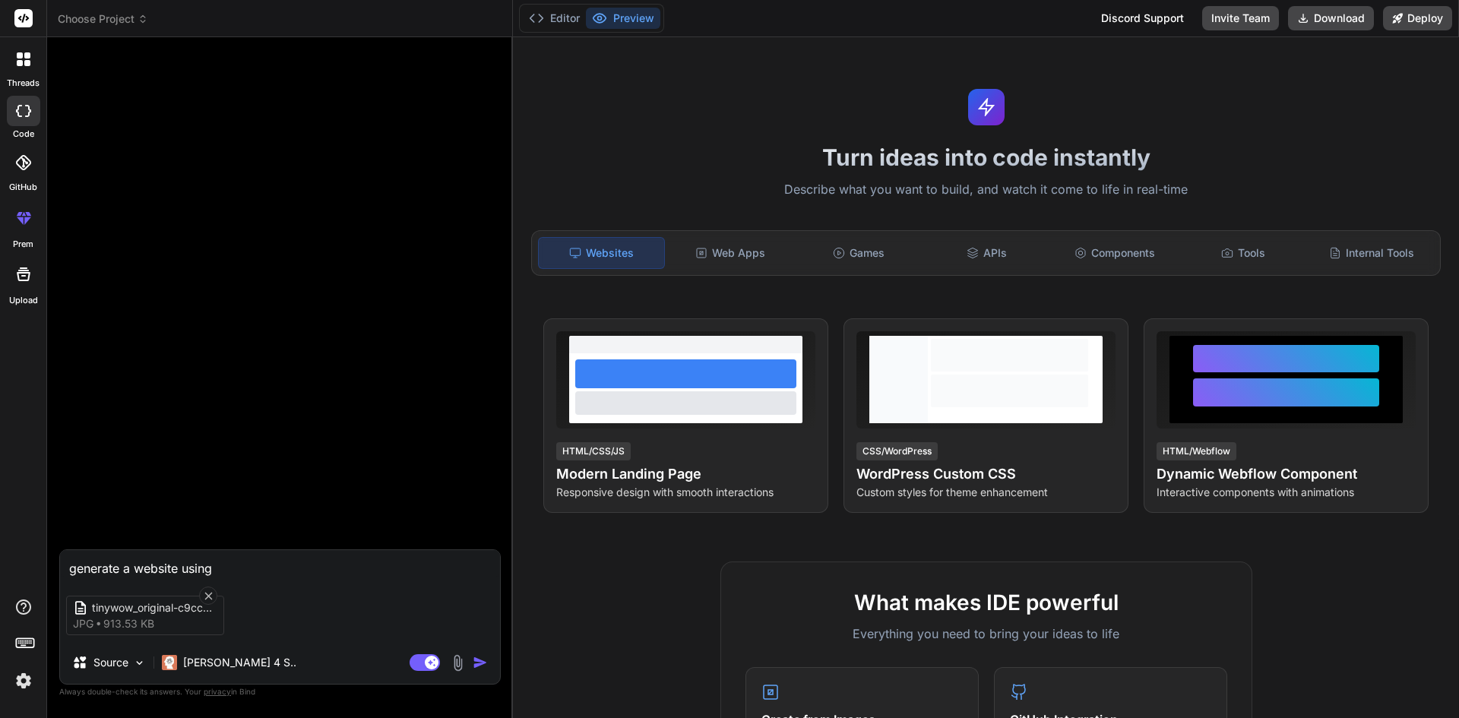
type textarea "generate a website using h"
type textarea "x"
type textarea "generate a website using ht"
type textarea "x"
type textarea "generate a website using htm"
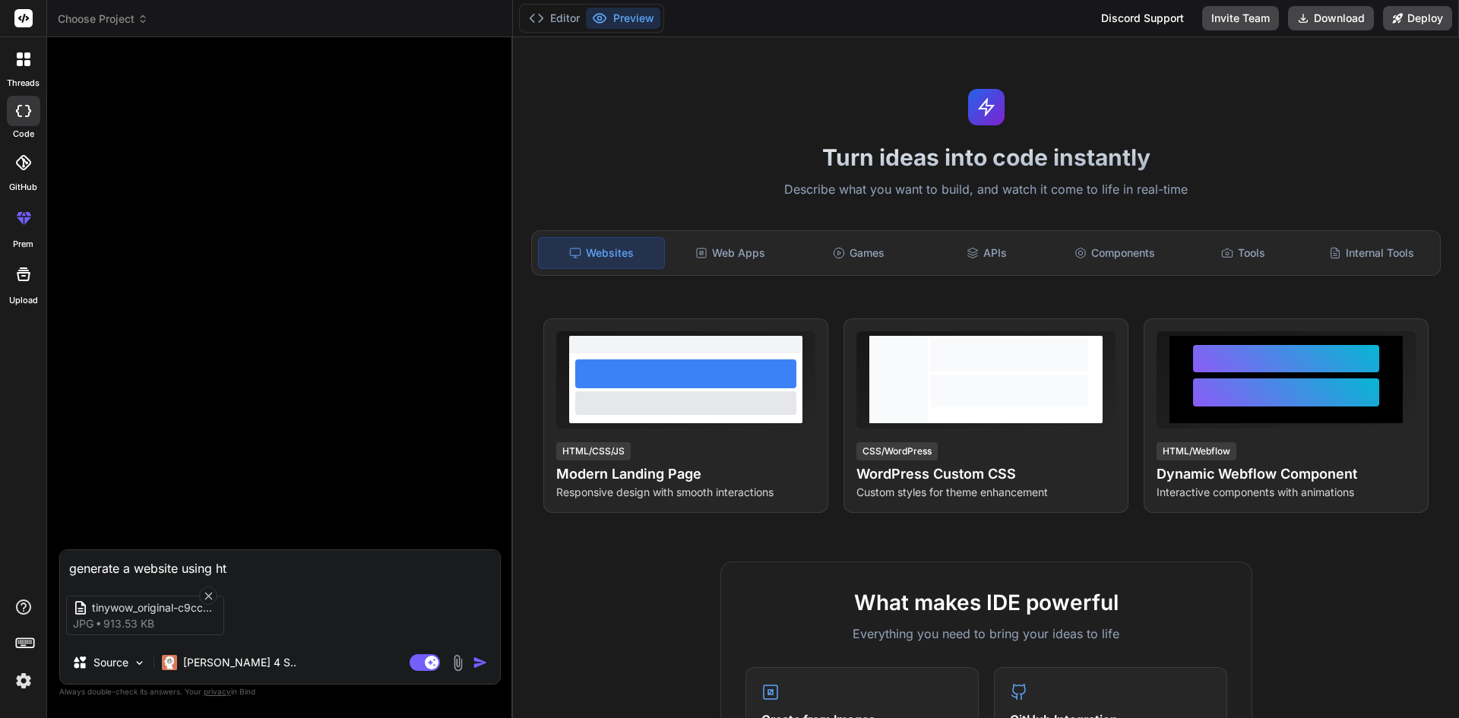
type textarea "x"
type textarea "generate a website using html"
type textarea "x"
type textarea "generate a website using html"
type textarea "x"
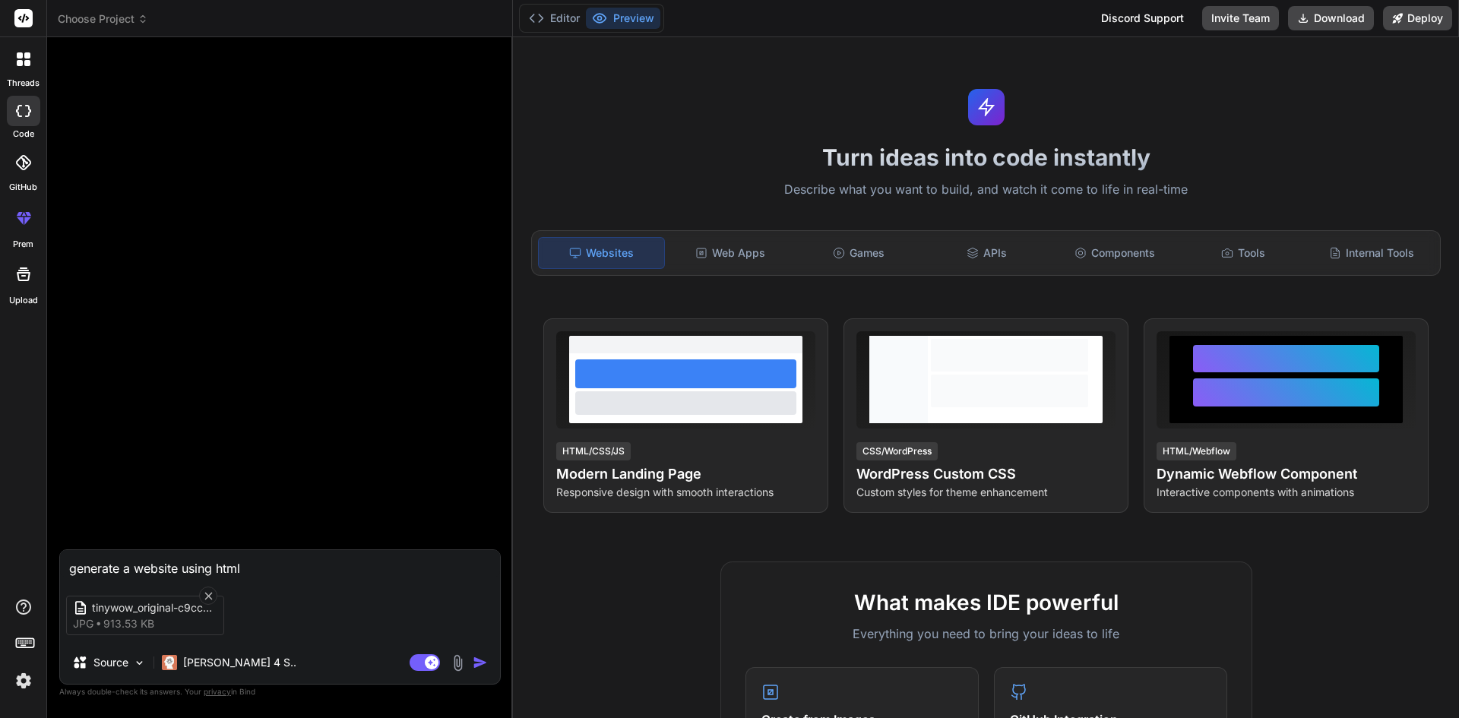
type textarea "generate a website using html ,"
type textarea "x"
type textarea "generate a website using html ,"
type textarea "x"
type textarea "generate a website using html , c"
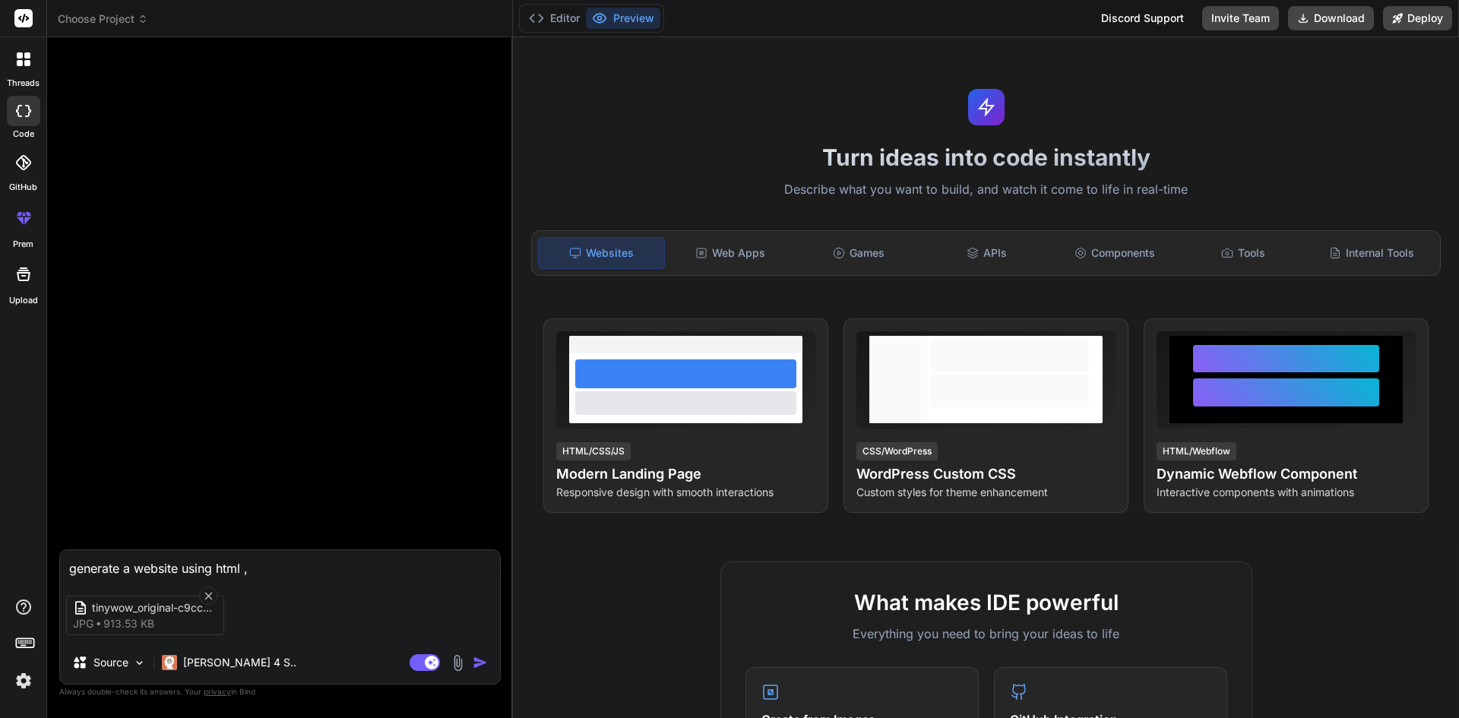
type textarea "x"
type textarea "generate a website using html , cs"
type textarea "x"
type textarea "generate a website using html , css"
type textarea "x"
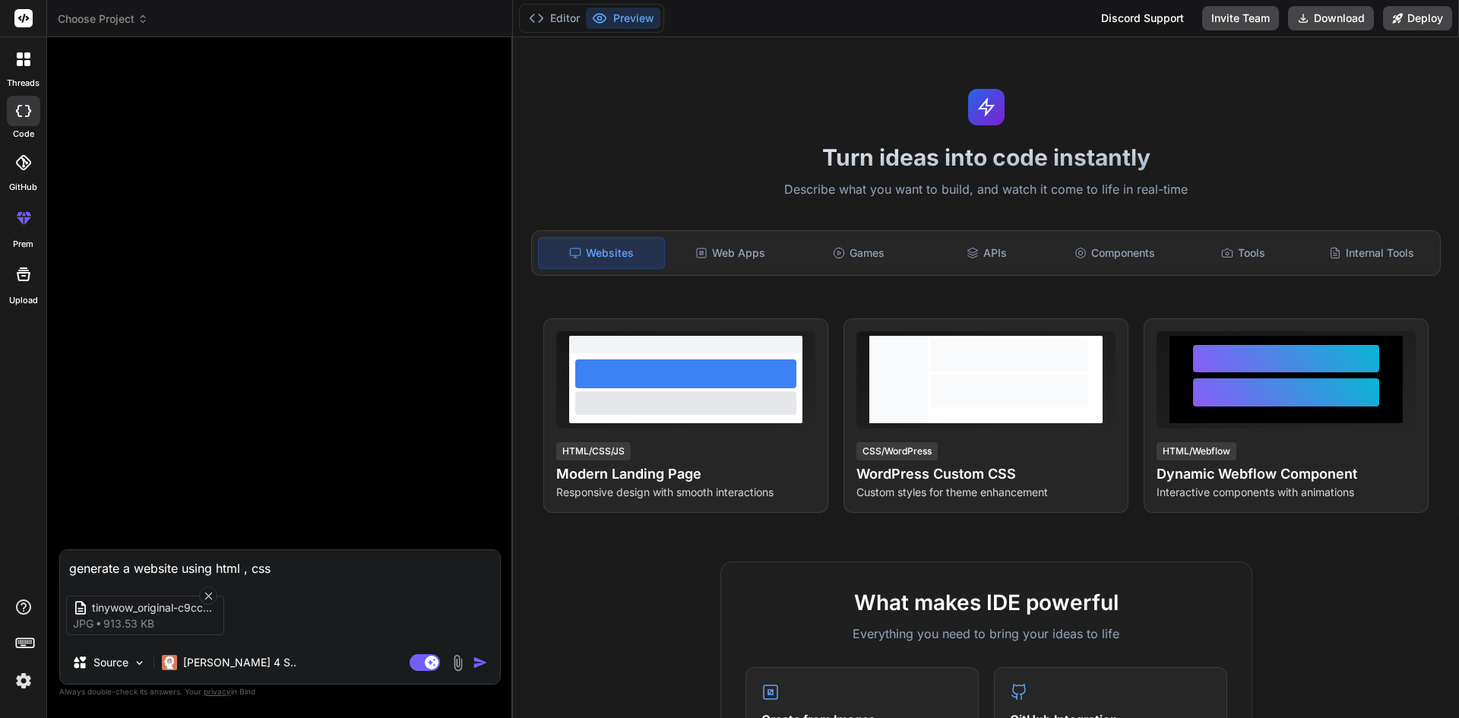
type textarea "generate a website using html , css"
type textarea "x"
type textarea "generate a website using html , css a"
type textarea "x"
type textarea "generate a website using html , css an"
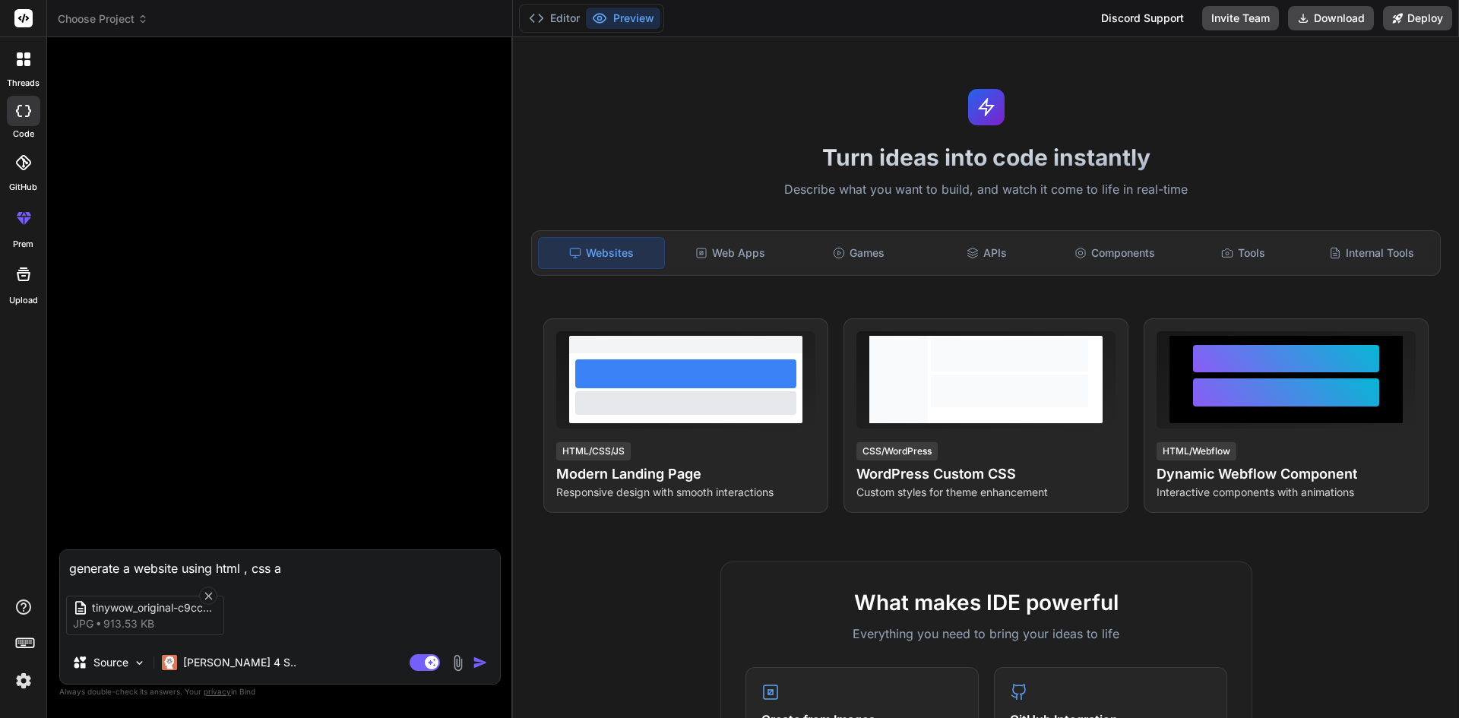
type textarea "x"
type textarea "generate a website using html , css and"
type textarea "x"
type textarea "generate a website using html , css and"
type textarea "x"
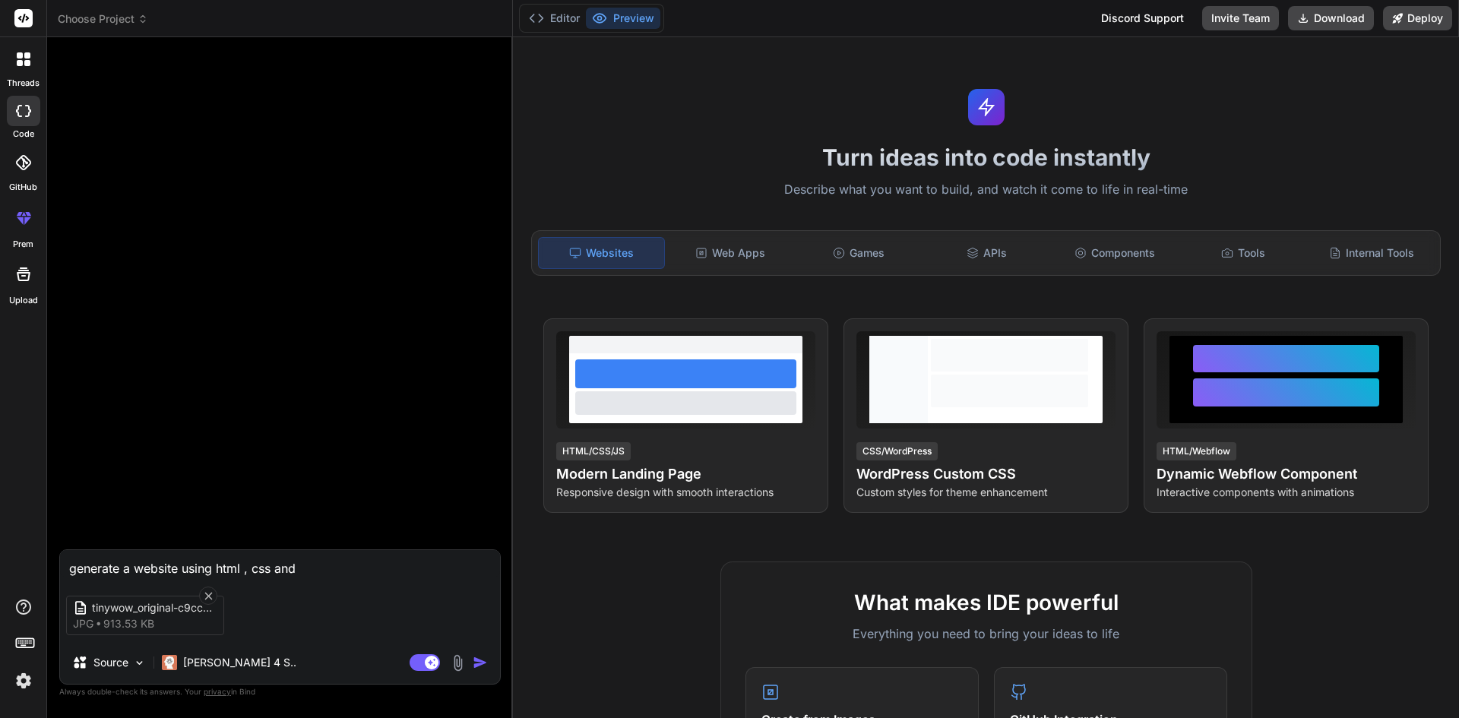
type textarea "generate a website using html , css and b"
type textarea "x"
type textarea "generate a website using html , css and bo"
type textarea "x"
type textarea "generate a website using html , css and boo"
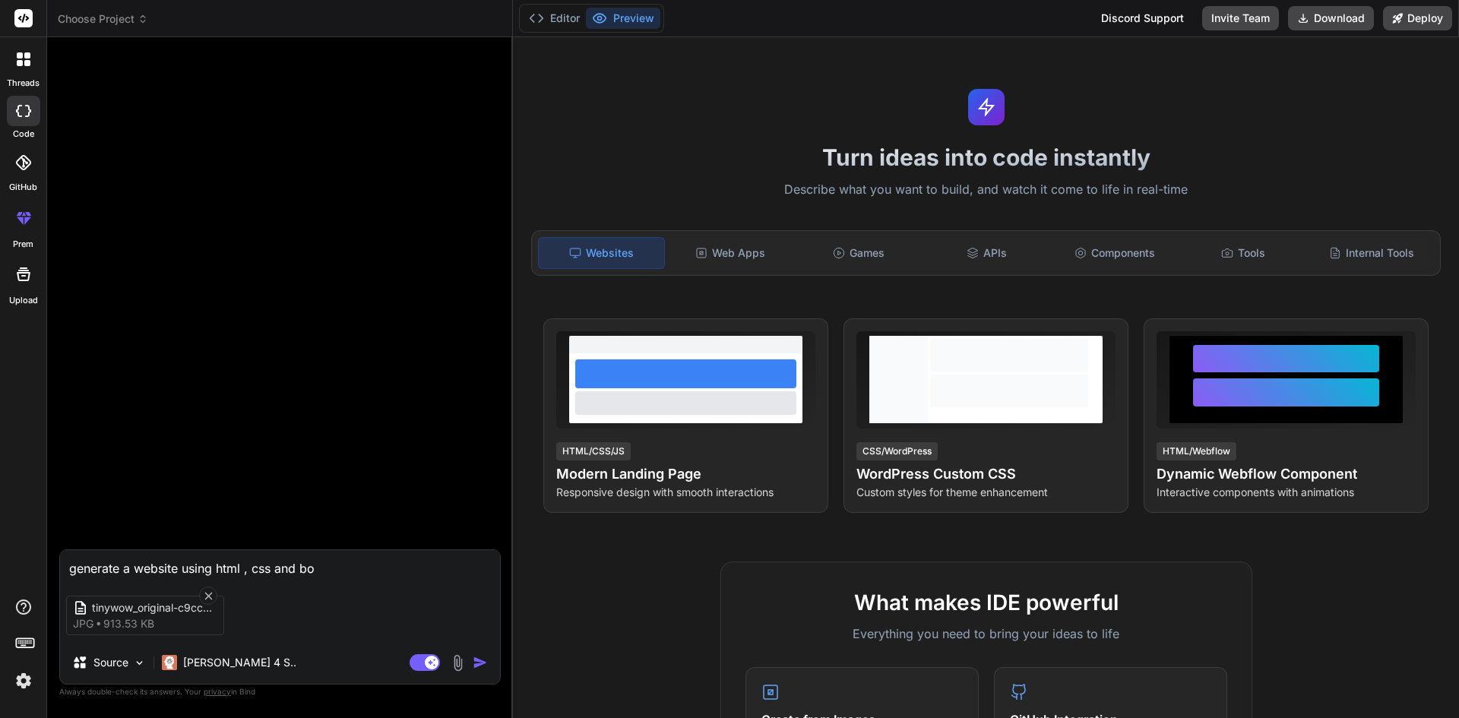
type textarea "x"
type textarea "generate a website using html , css and boot"
type textarea "x"
type textarea "generate a website using html , css and boots"
type textarea "x"
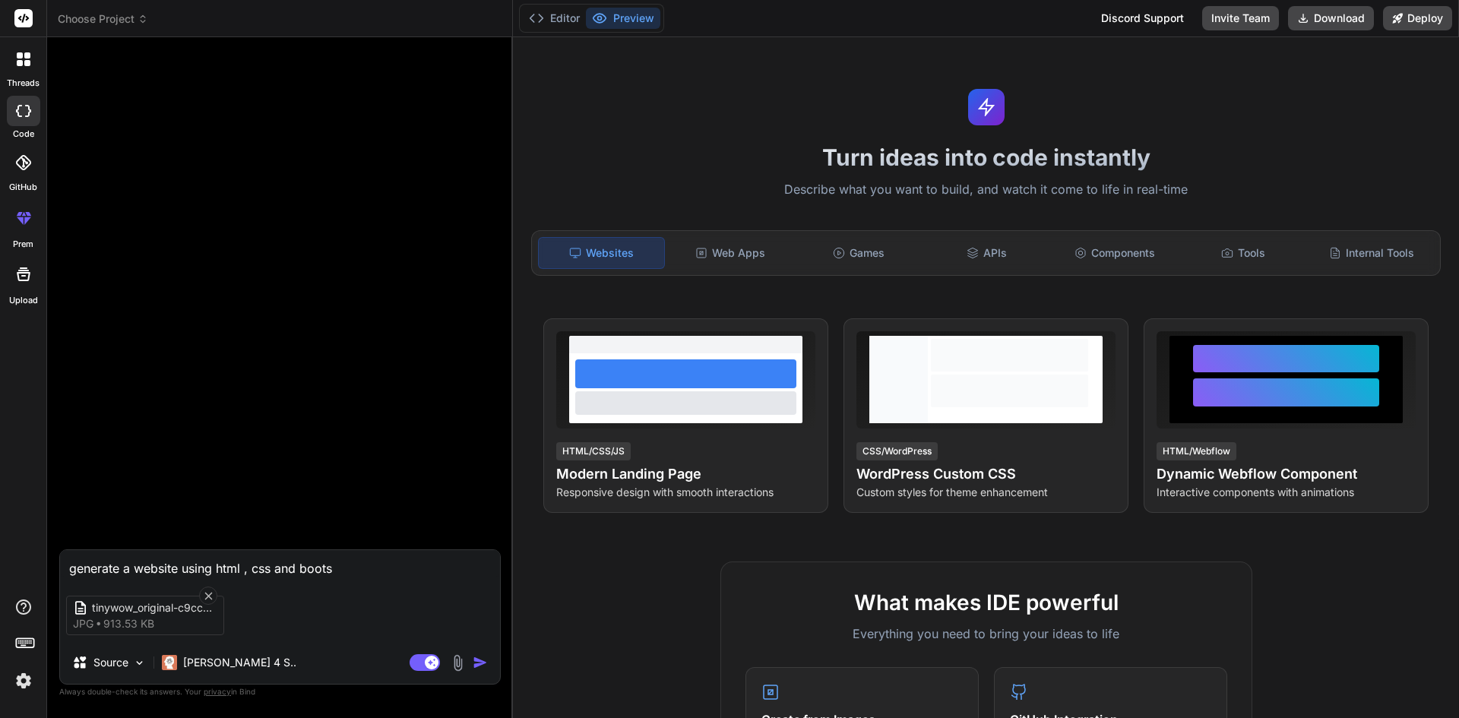
type textarea "generate a website using html , css and bootst"
type textarea "x"
type textarea "generate a website using html , css and bootstr"
type textarea "x"
type textarea "generate a website using html , css and bootstra"
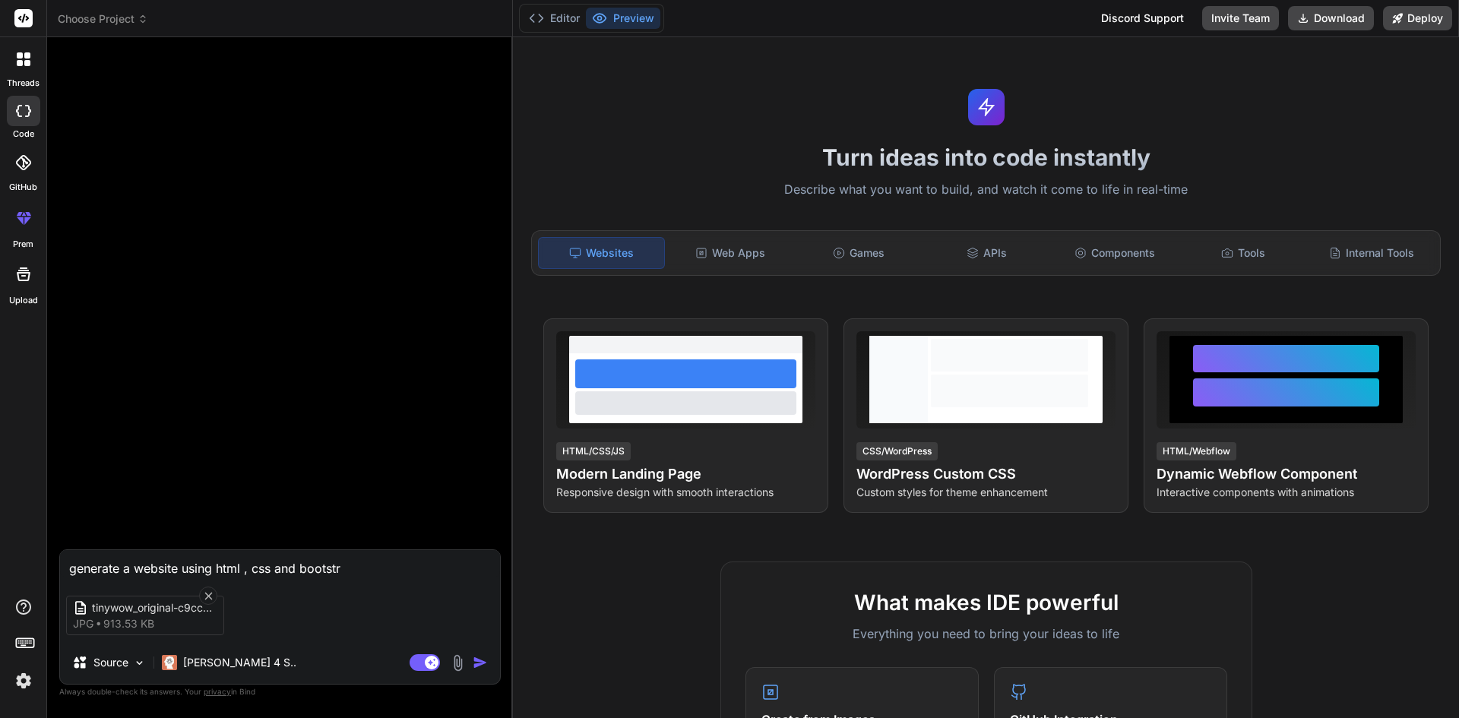
type textarea "x"
type textarea "generate a website using html , css and bootstrap"
type textarea "x"
type textarea "generate a website using html , css and bootstrap"
type textarea "x"
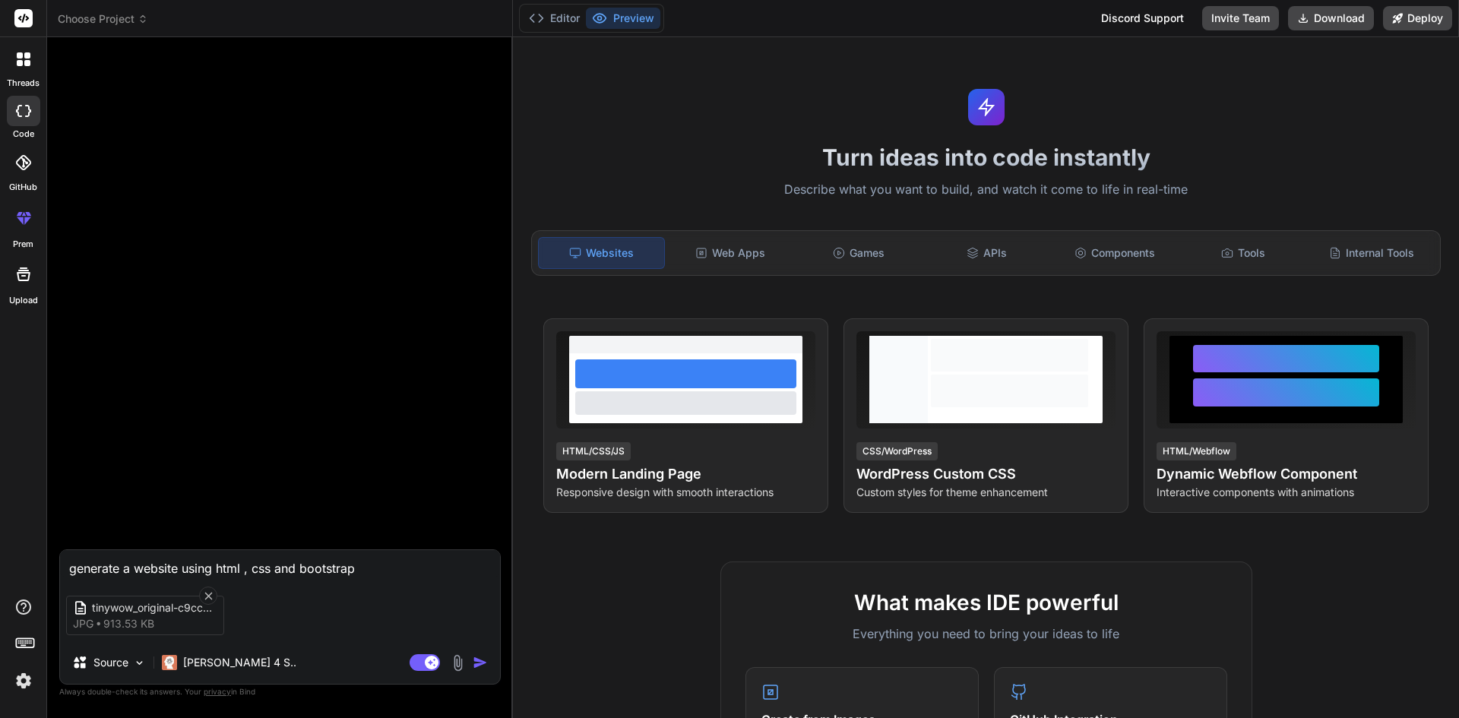
type textarea "generate a website using html , css and bootstrap f"
type textarea "x"
type textarea "generate a website using html , css and bootstrap fr"
type textarea "x"
type textarea "generate a website using html , css and bootstrap fro"
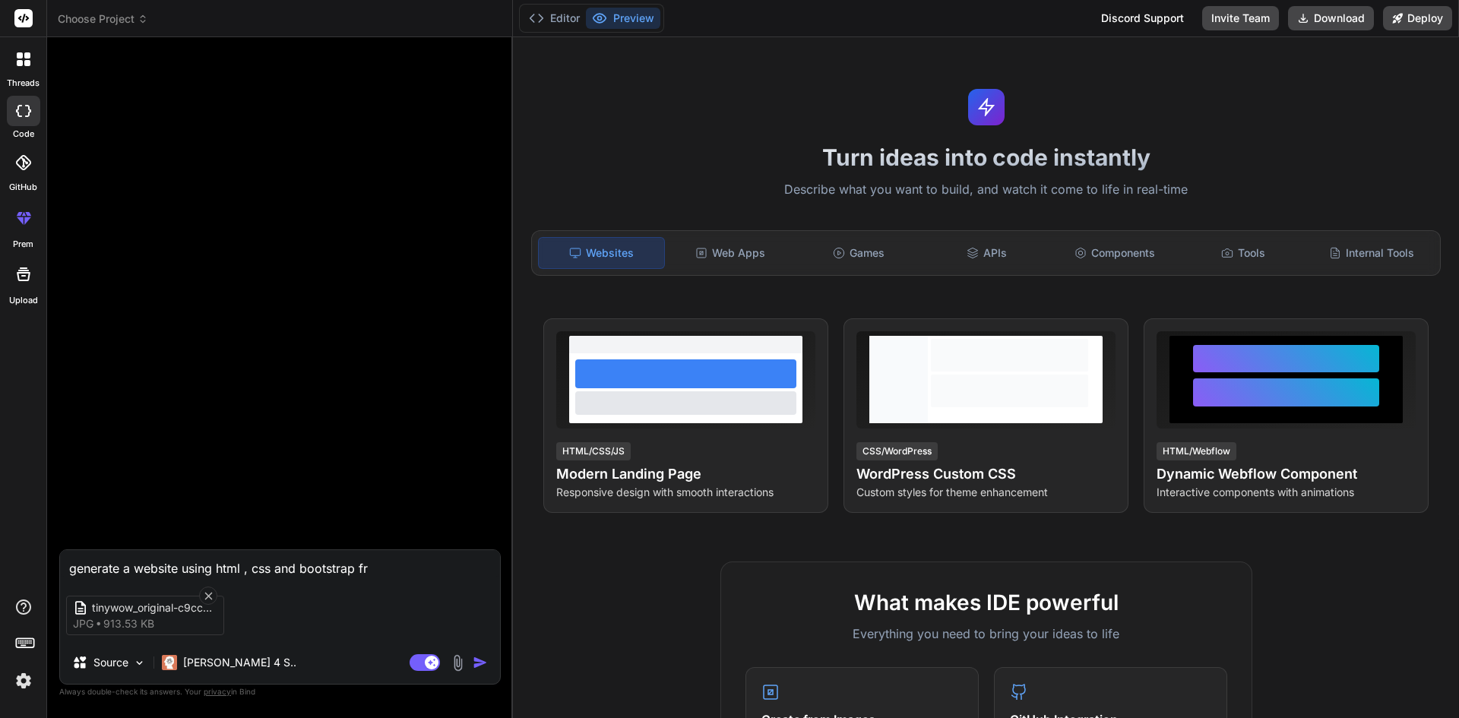
type textarea "x"
type textarea "generate a website using html , css and bootstrap from"
type textarea "x"
type textarea "generate a website using html , css and bootstrap from"
type textarea "x"
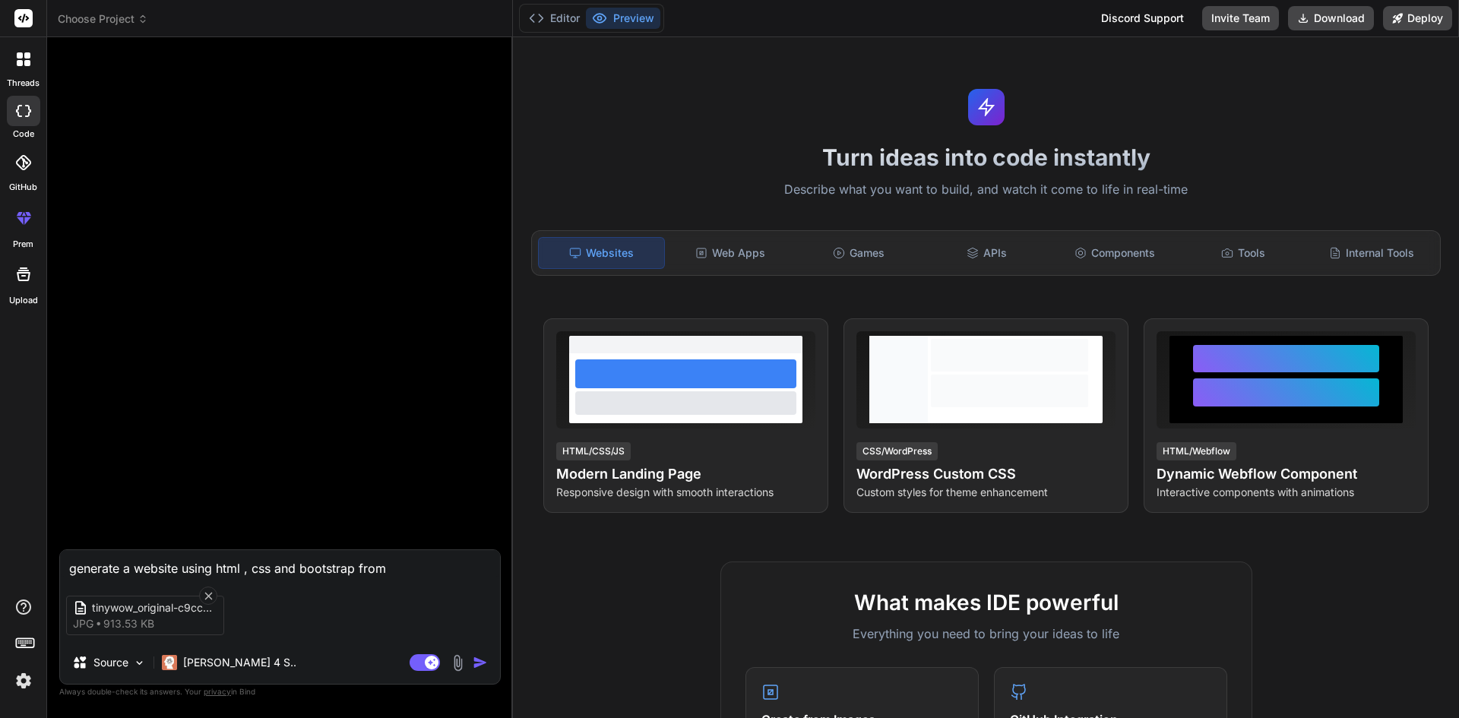
type textarea "generate a website using html , css and bootstrap from t"
type textarea "x"
type textarea "generate a website using html , css and bootstrap from th"
type textarea "x"
type textarea "generate a website using html , css and bootstrap from thi"
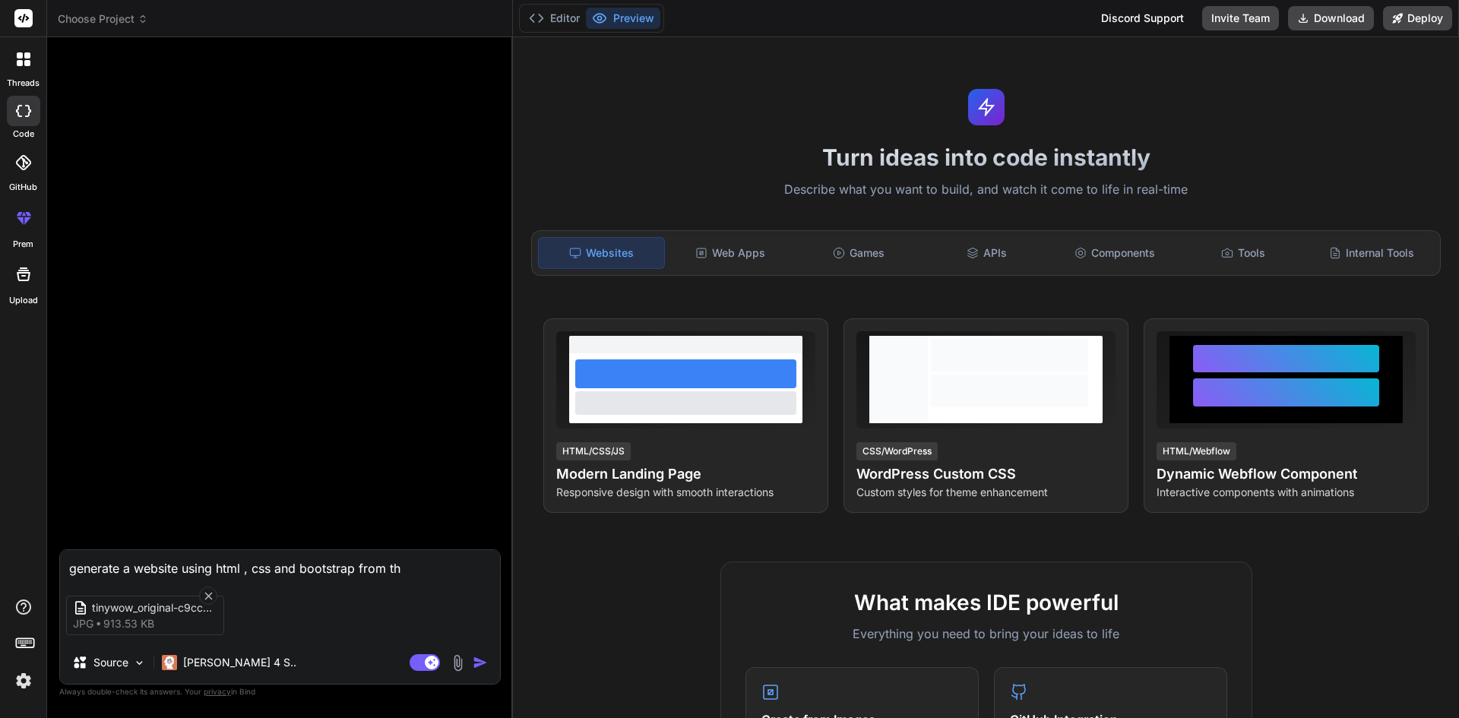
type textarea "x"
type textarea "generate a website using html , css and bootstrap from this"
type textarea "x"
type textarea "generate a website using html , css and bootstrap from this"
type textarea "x"
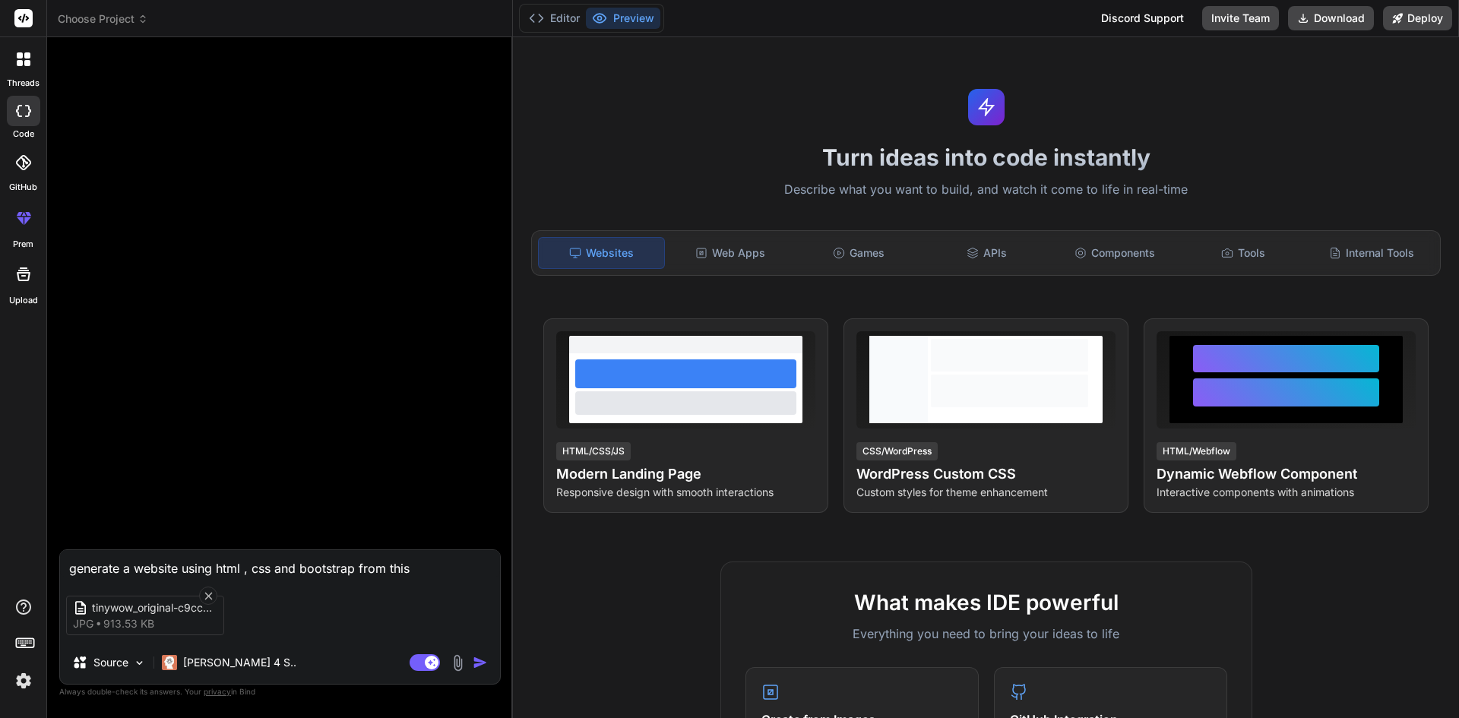
type textarea "generate a website using html , css and bootstrap from this"
type textarea "x"
type textarea "generate a website using html , css and bootstrap from thi"
type textarea "x"
type textarea "generate a website using html , css and bootstrap from th"
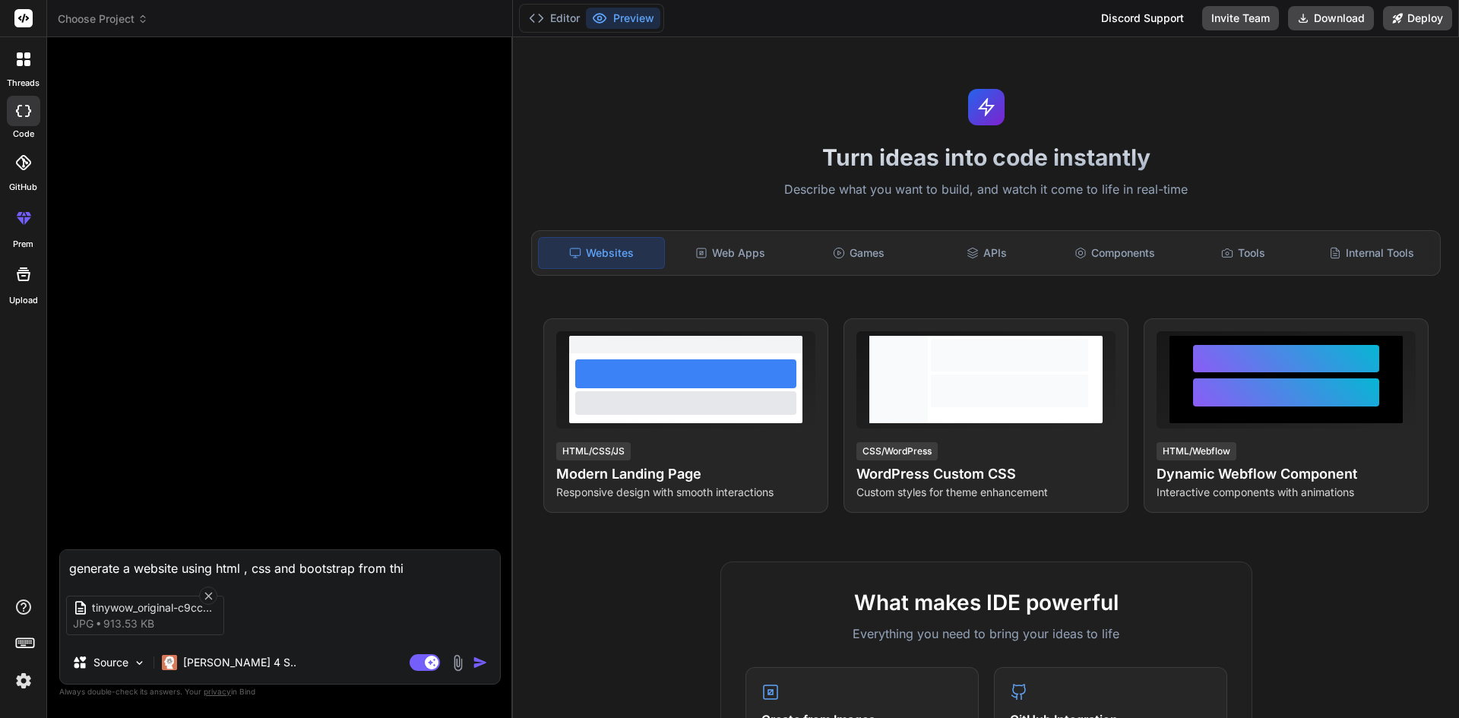
type textarea "x"
type textarea "generate a website using html , css and bootstrap from t"
type textarea "x"
type textarea "generate a website using html , css and bootstrap from"
type textarea "x"
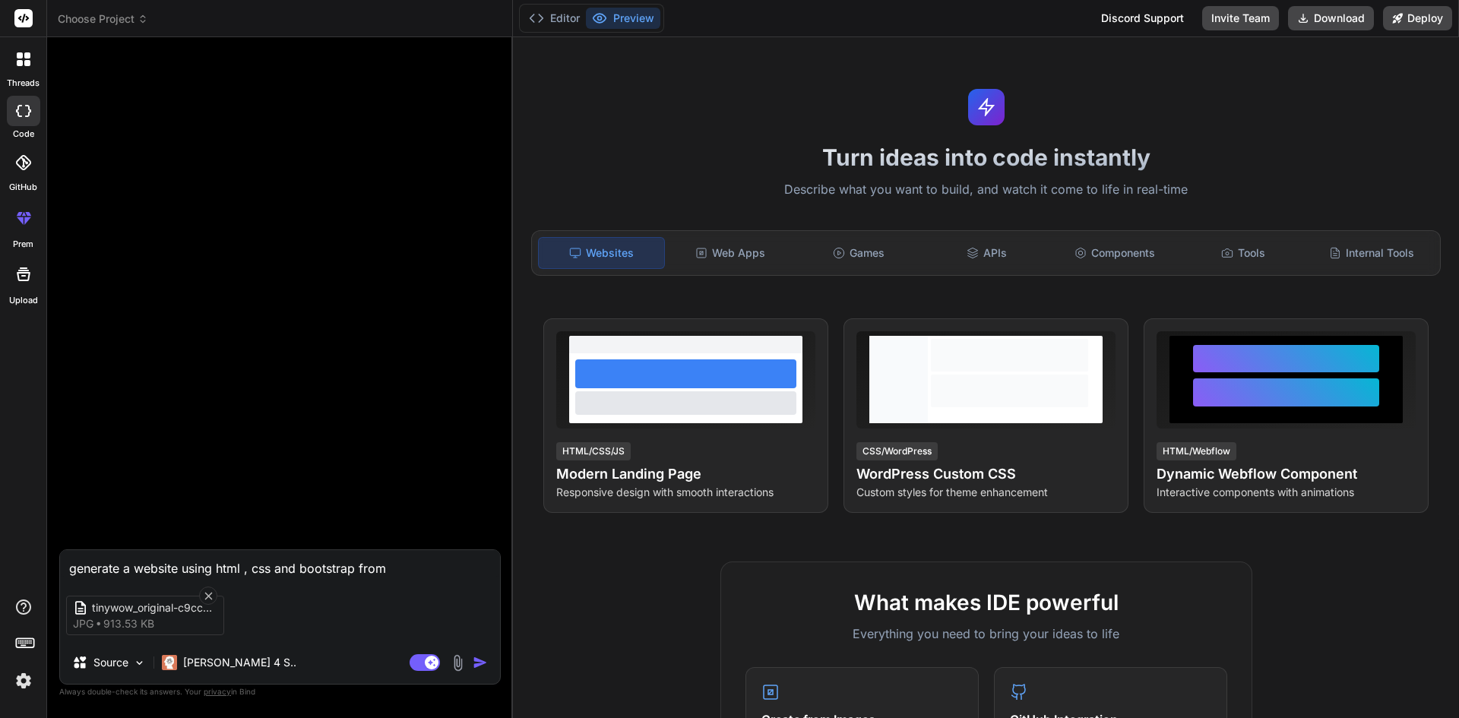
type textarea "generate a website using html , css and bootstrap from"
type textarea "x"
type textarea "generate a website using html , css and bootstrap fro"
type textarea "x"
type textarea "generate a website using html , css and bootstrap fr"
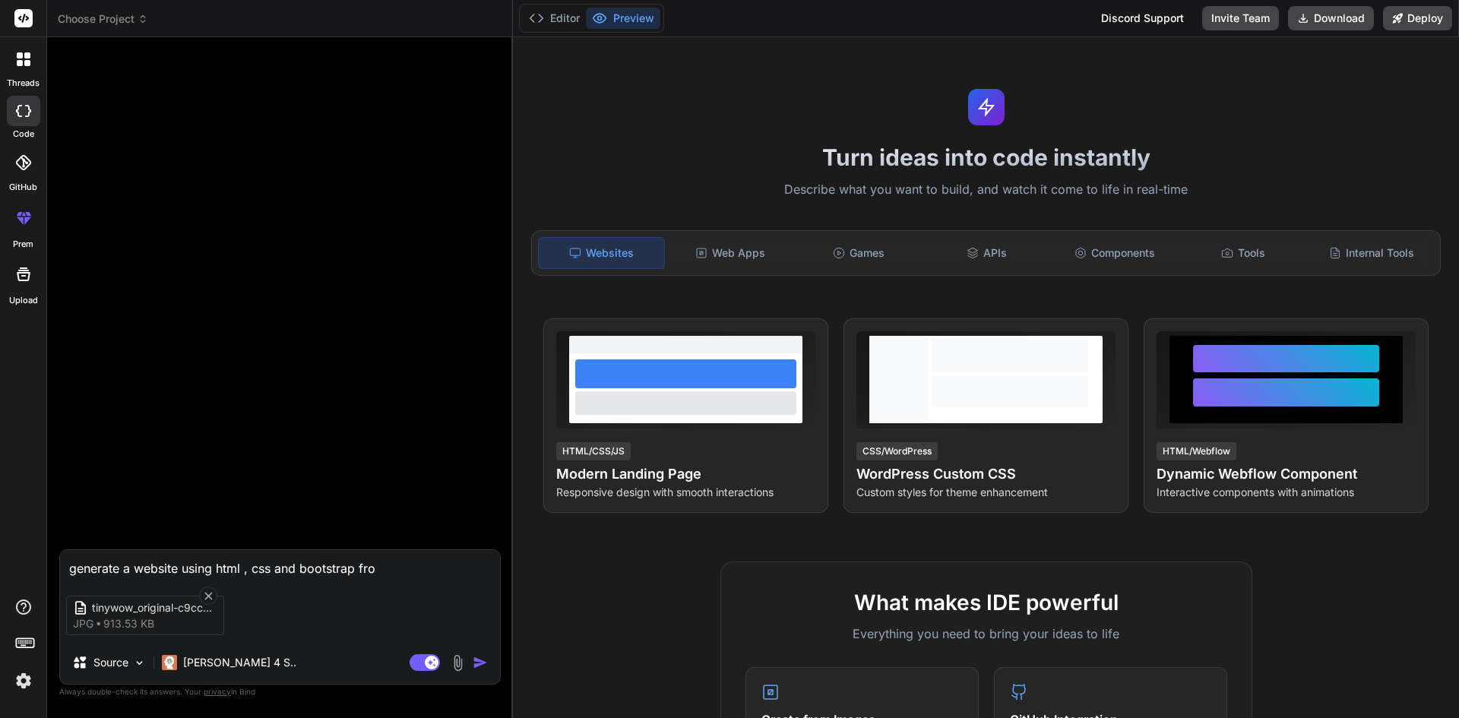
type textarea "x"
type textarea "generate a website using html , css and bootstrap f"
type textarea "x"
type textarea "generate a website using html , css and bootstrap"
type textarea "x"
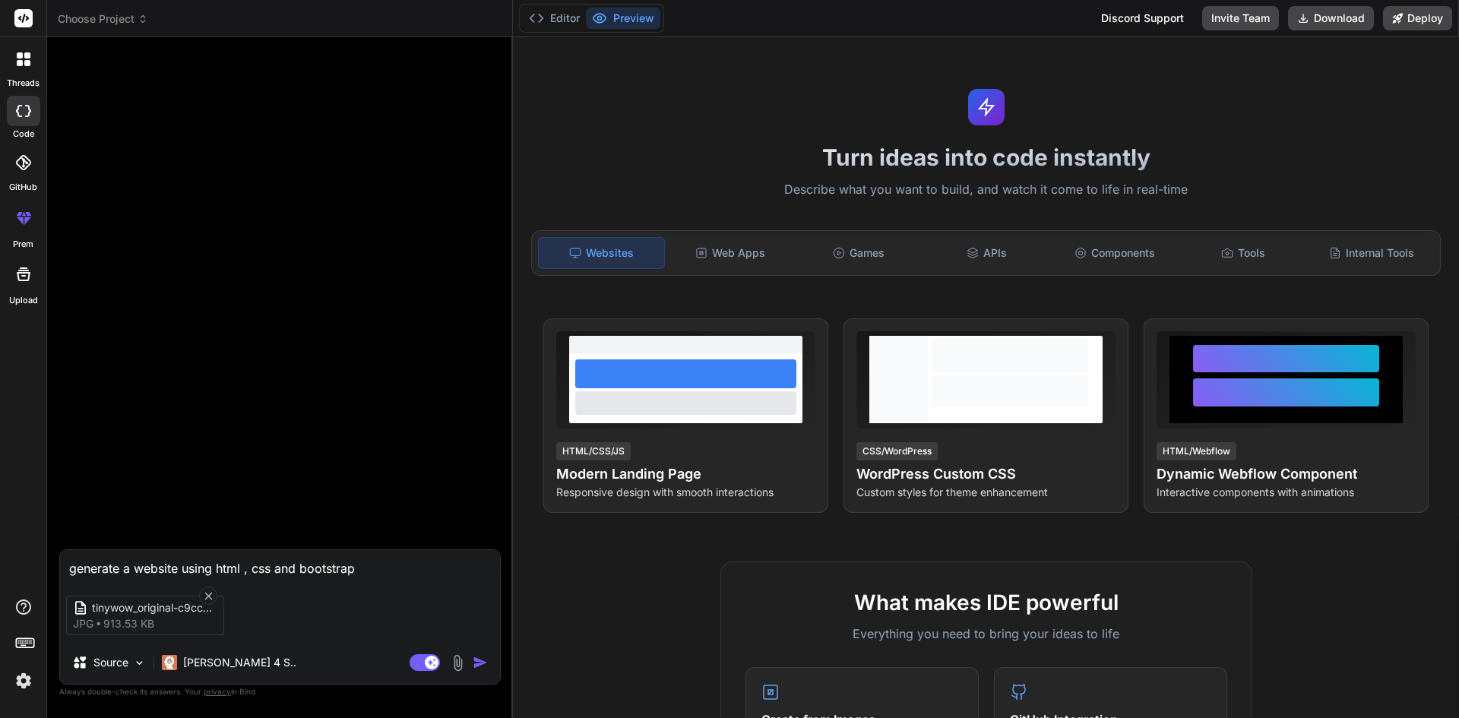
type textarea "generate a website using html , css and bootstrap b"
type textarea "x"
type textarea "generate a website using html , css and bootstrap ba"
type textarea "x"
type textarea "generate a website using html , css and bootstrap bas"
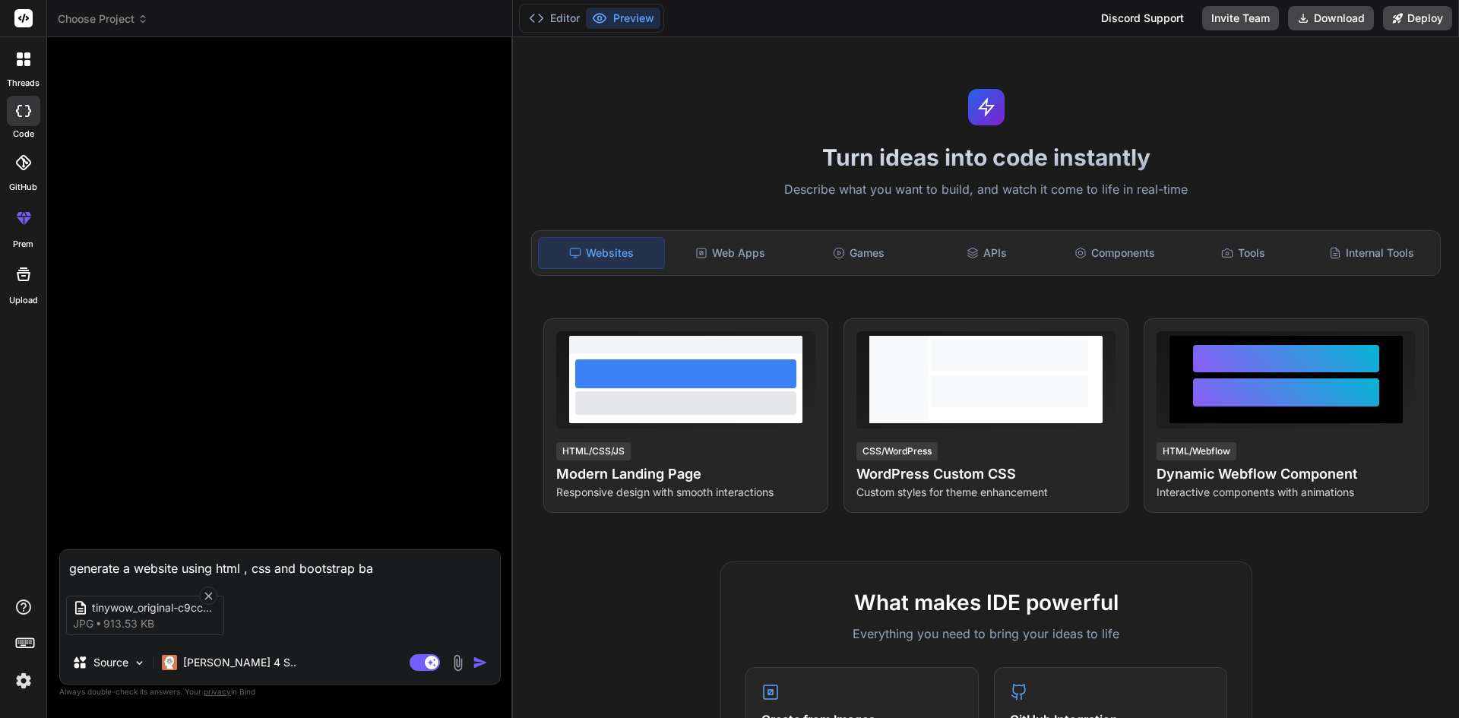
type textarea "x"
type textarea "generate a website using html , css and bootstrap base"
type textarea "x"
type textarea "generate a website using html , css and bootstrap based"
type textarea "x"
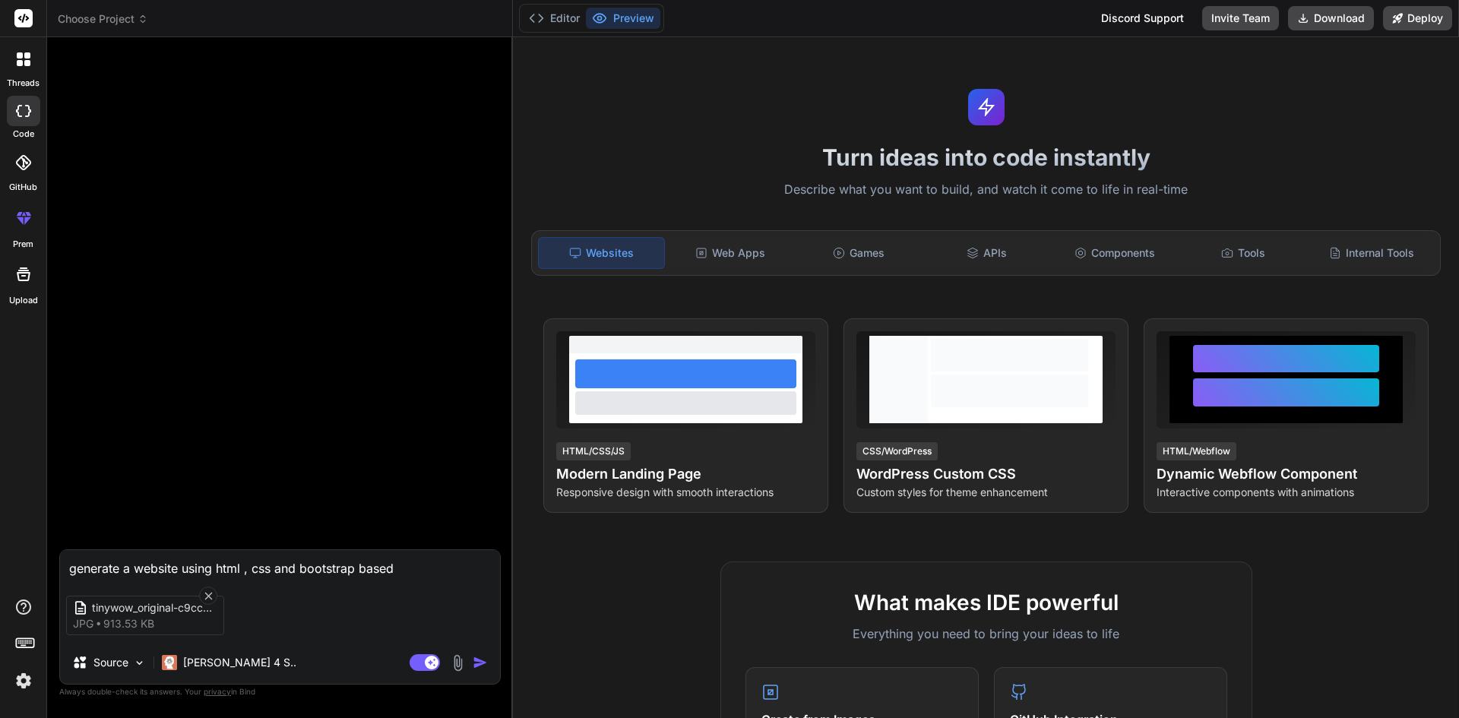
type textarea "generate a website using html , css and bootstrap based"
type textarea "x"
type textarea "generate a website using html , css and bootstrap based o"
type textarea "x"
type textarea "generate a website using html , css and bootstrap based on"
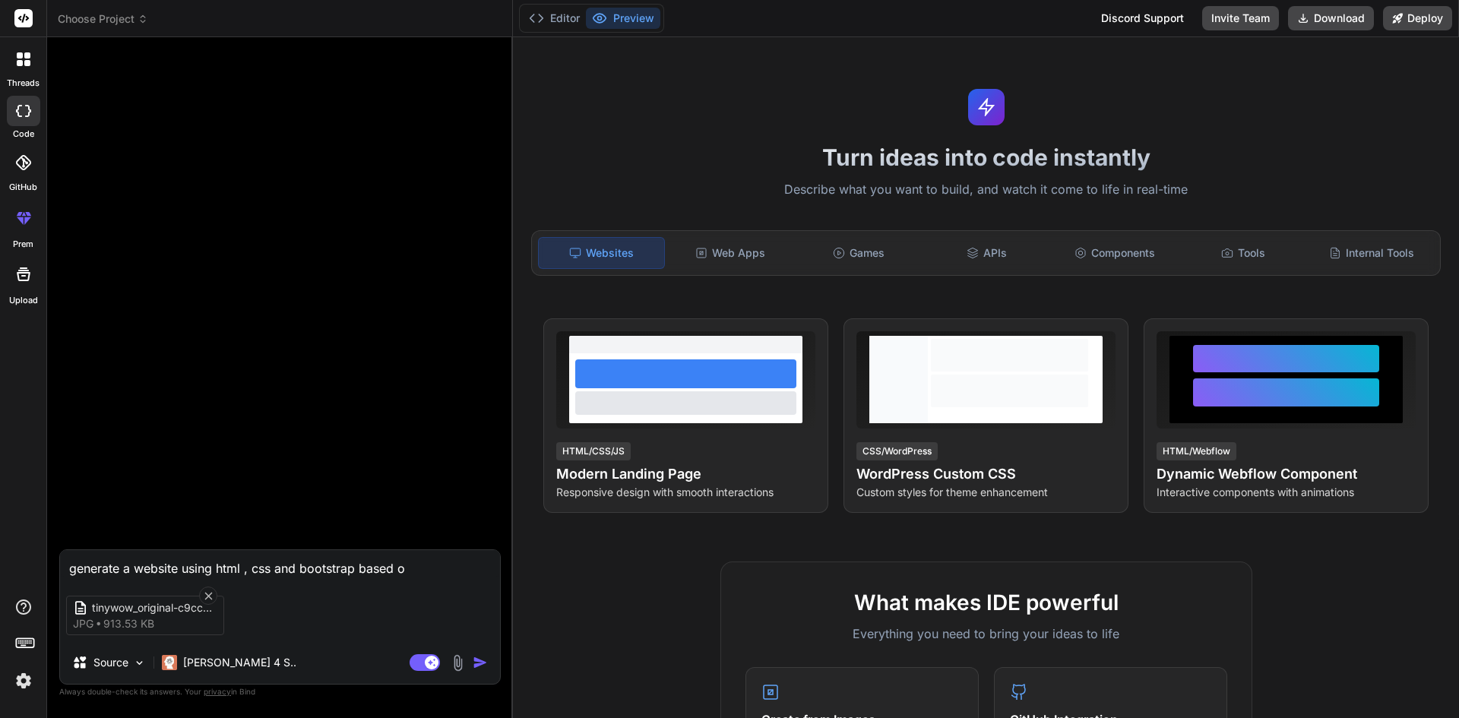
type textarea "x"
type textarea "generate a website using html , css and bootstrap based on"
type textarea "x"
type textarea "generate a website using html , css and bootstrap based on t"
type textarea "x"
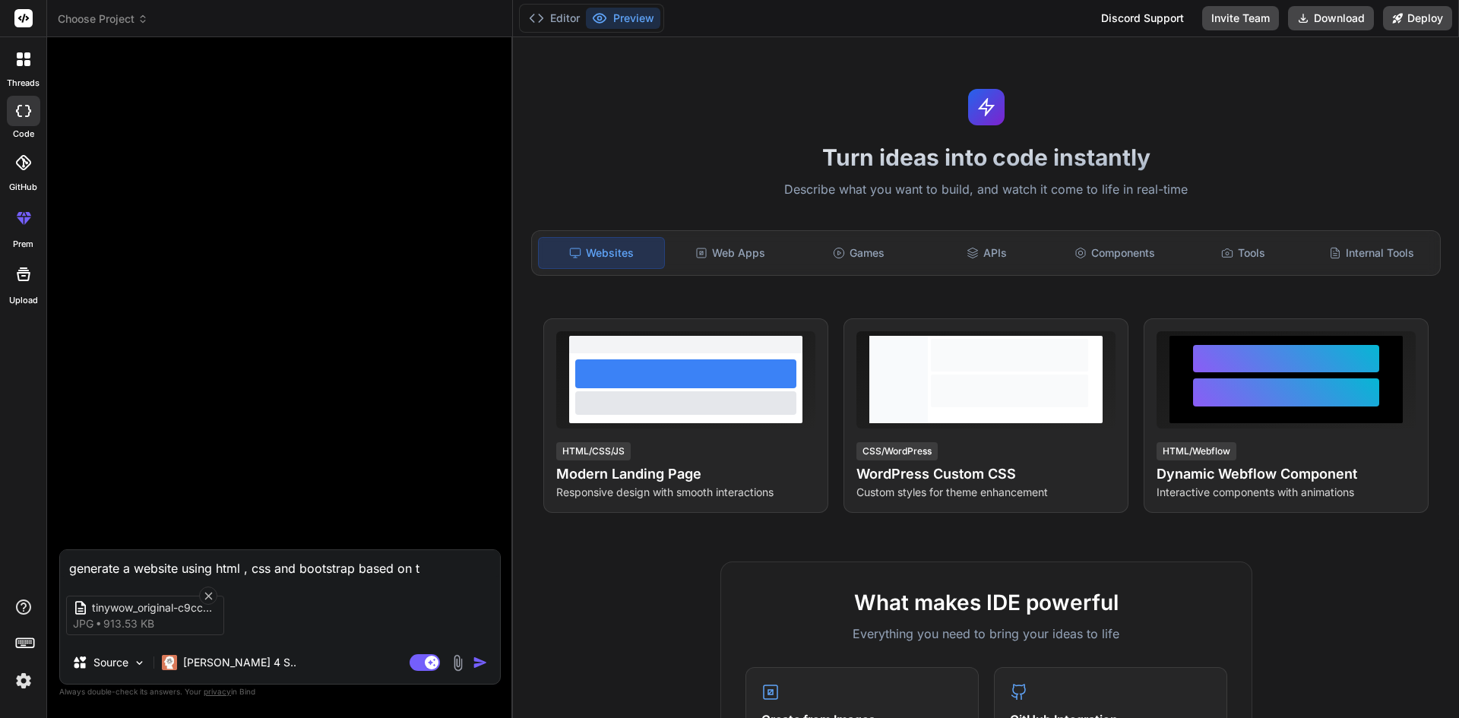
type textarea "generate a website using html , css and bootstrap based on th"
type textarea "x"
type textarea "generate a website using html , css and bootstrap based on thi"
type textarea "x"
type textarea "generate a website using html , css and bootstrap based on this"
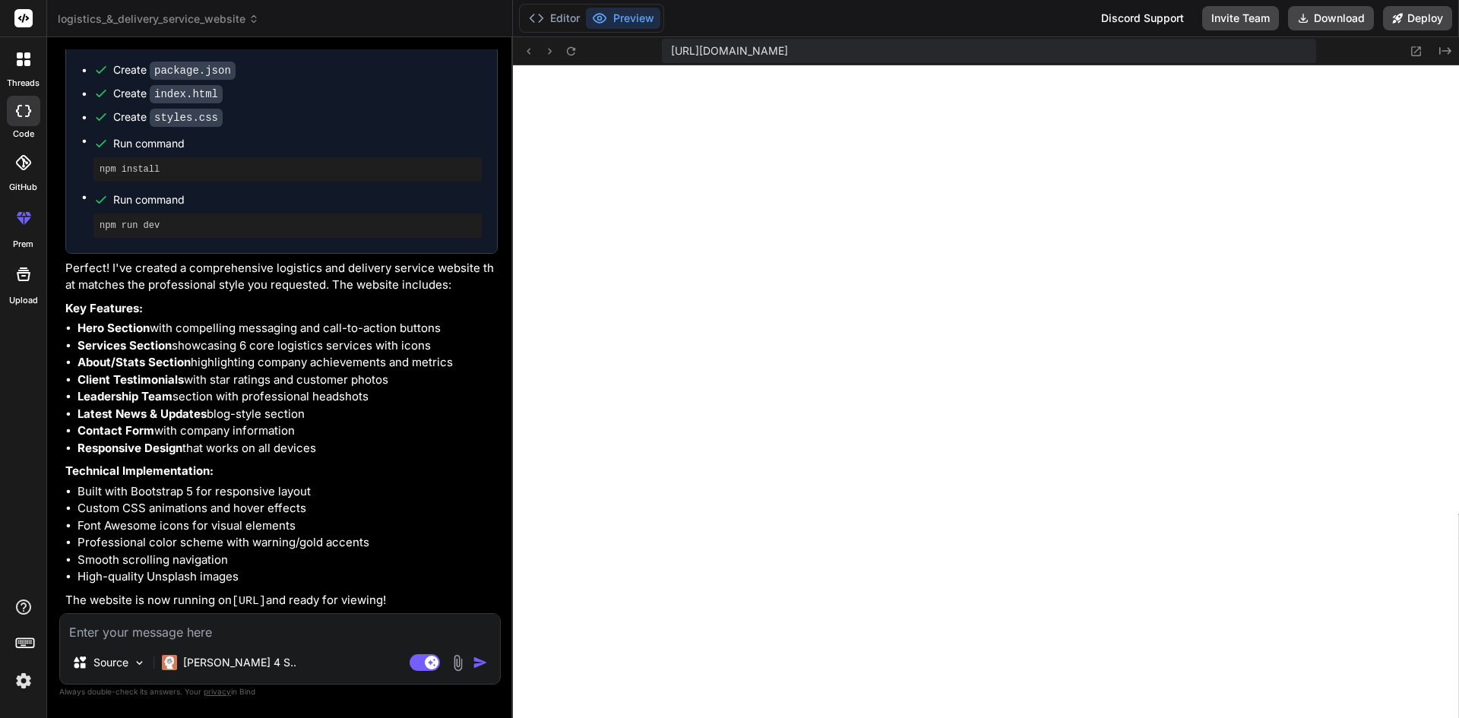
scroll to position [629, 0]
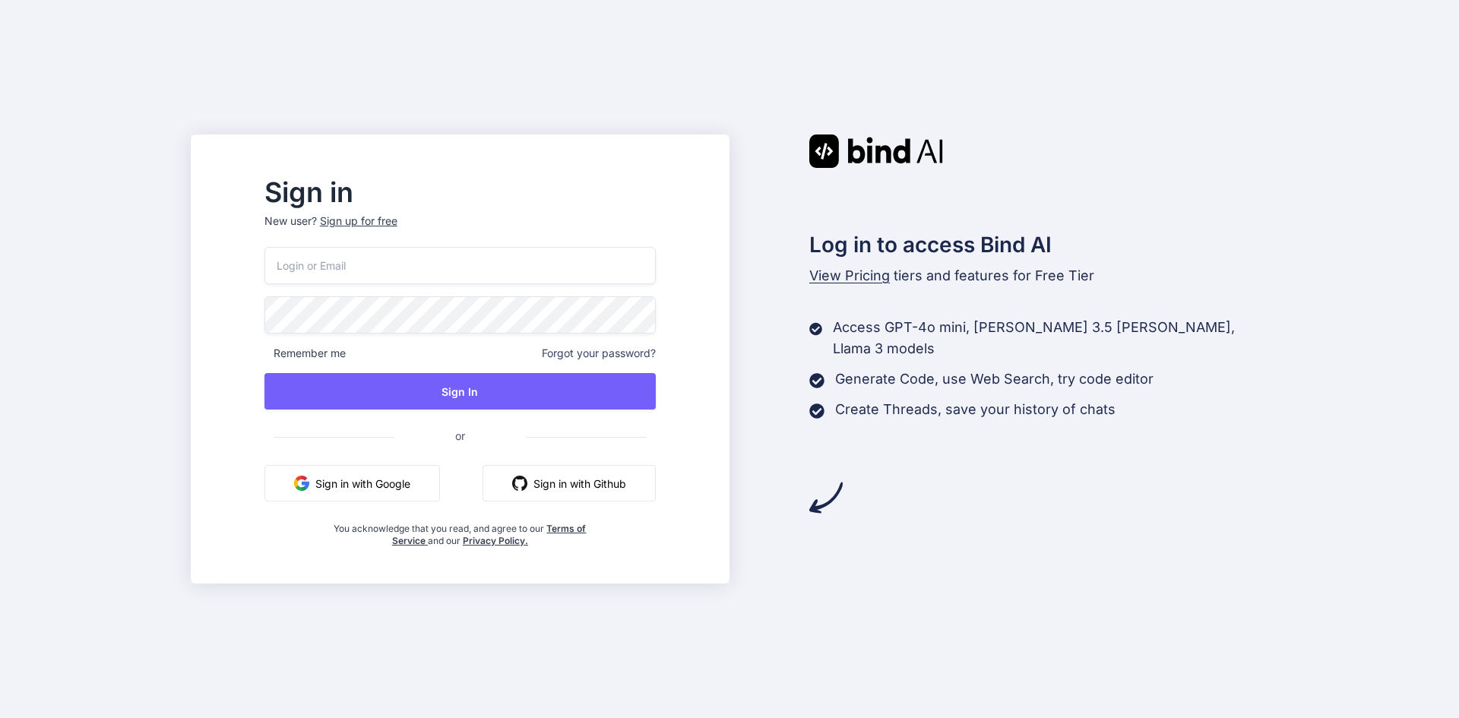
click at [433, 473] on button "Sign in with Google" at bounding box center [352, 483] width 176 height 36
